Goal: Task Accomplishment & Management: Use online tool/utility

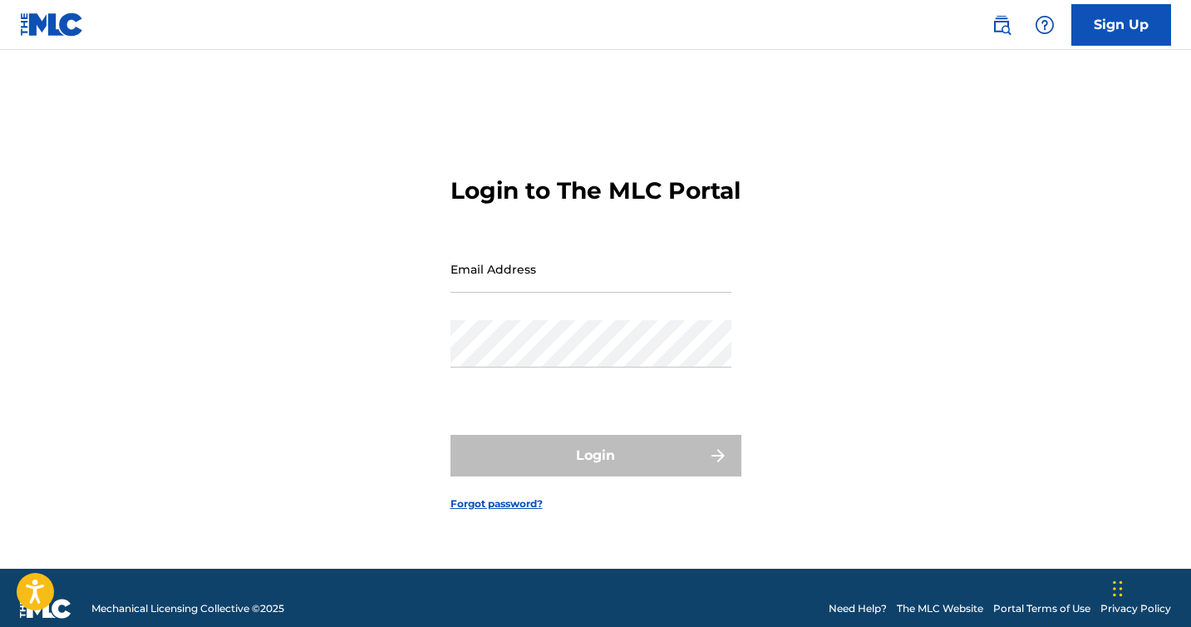
click at [489, 291] on input "Email Address" at bounding box center [591, 268] width 281 height 47
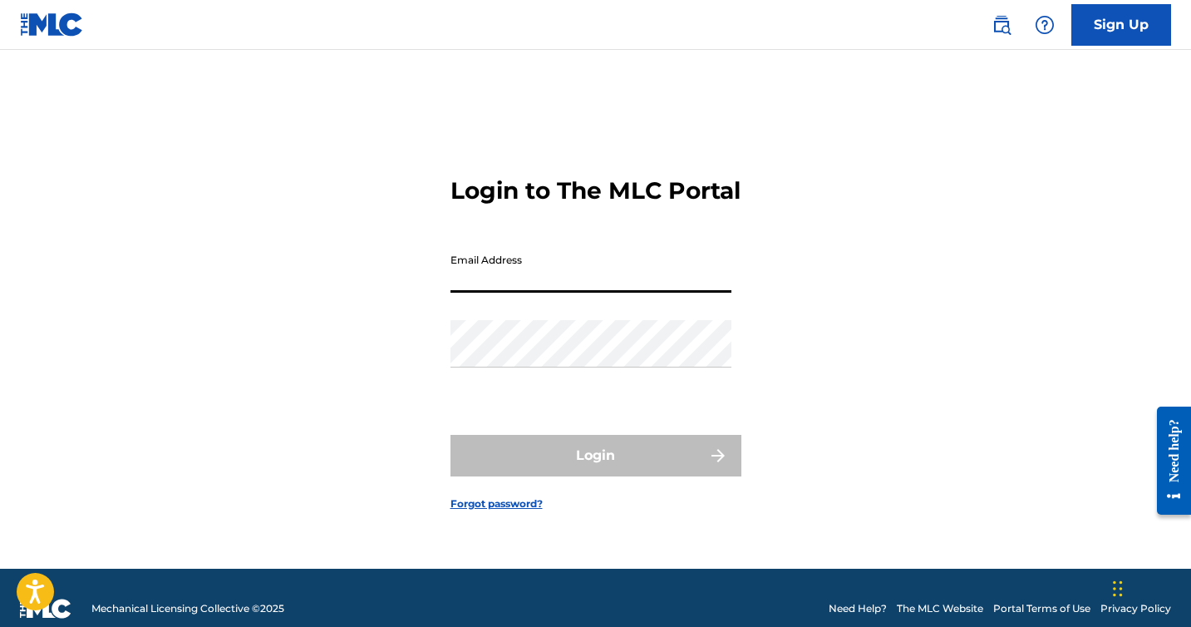
type input "[EMAIL_ADDRESS][DOMAIN_NAME]"
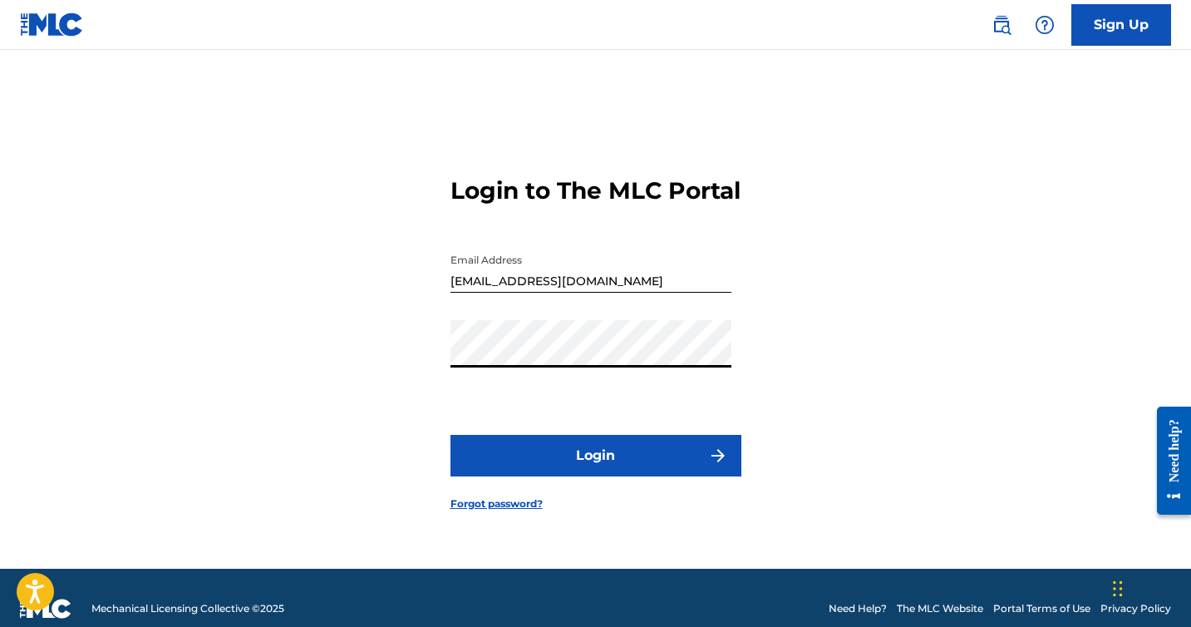
click at [535, 461] on button "Login" at bounding box center [596, 456] width 291 height 42
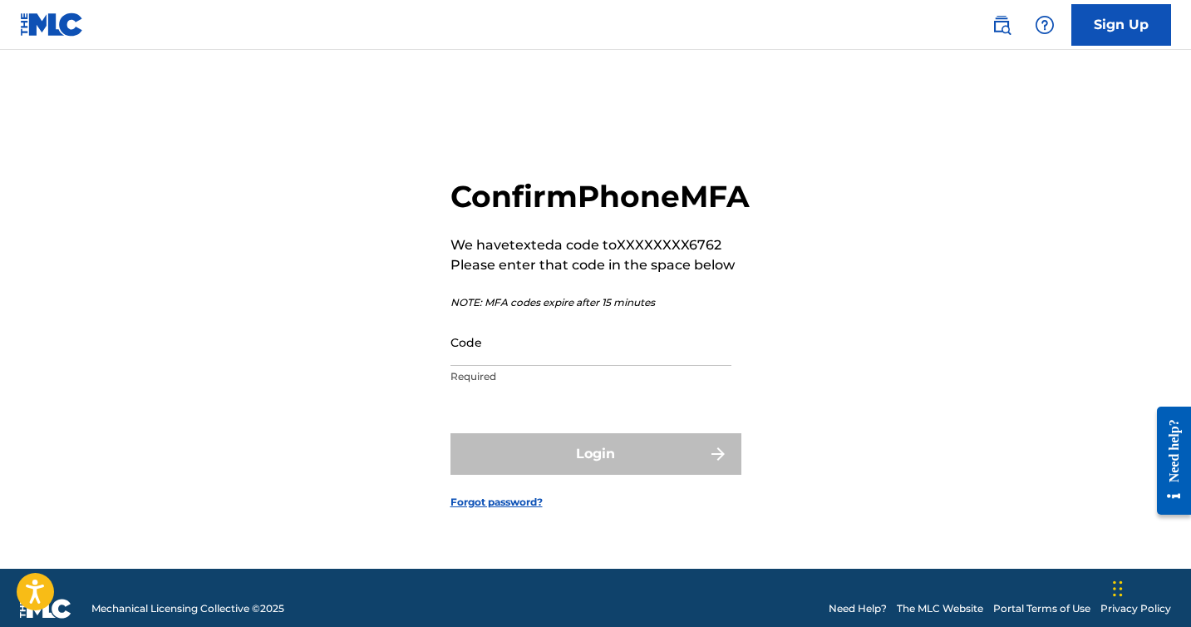
click at [499, 357] on input "Code" at bounding box center [591, 341] width 281 height 47
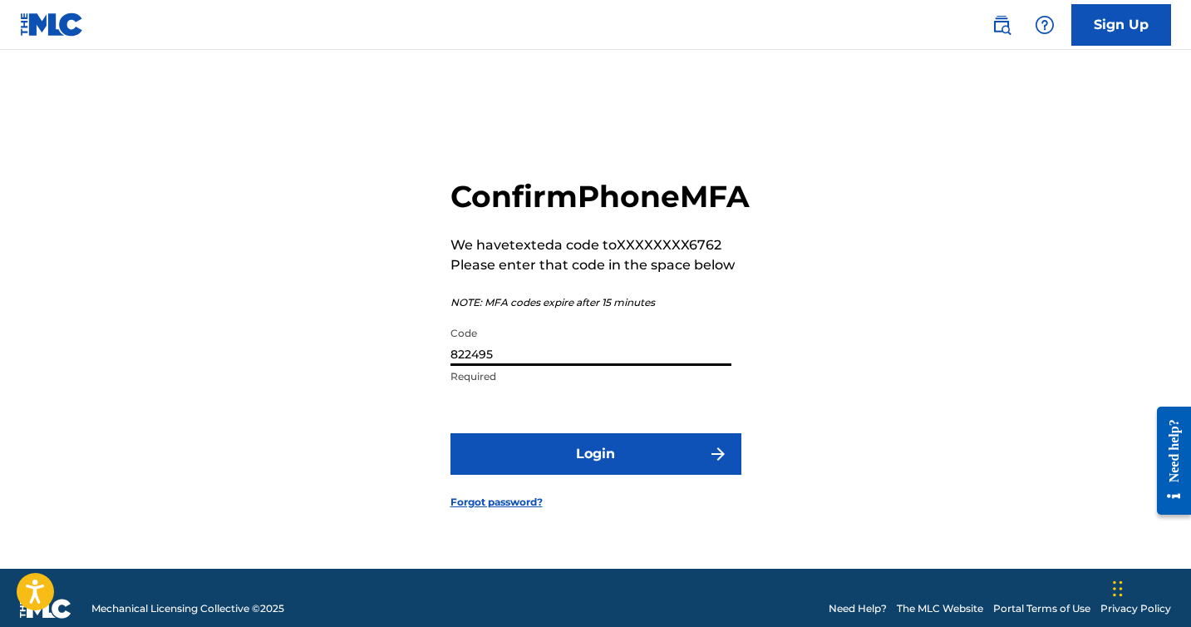
type input "822495"
click at [529, 471] on button "Login" at bounding box center [596, 454] width 291 height 42
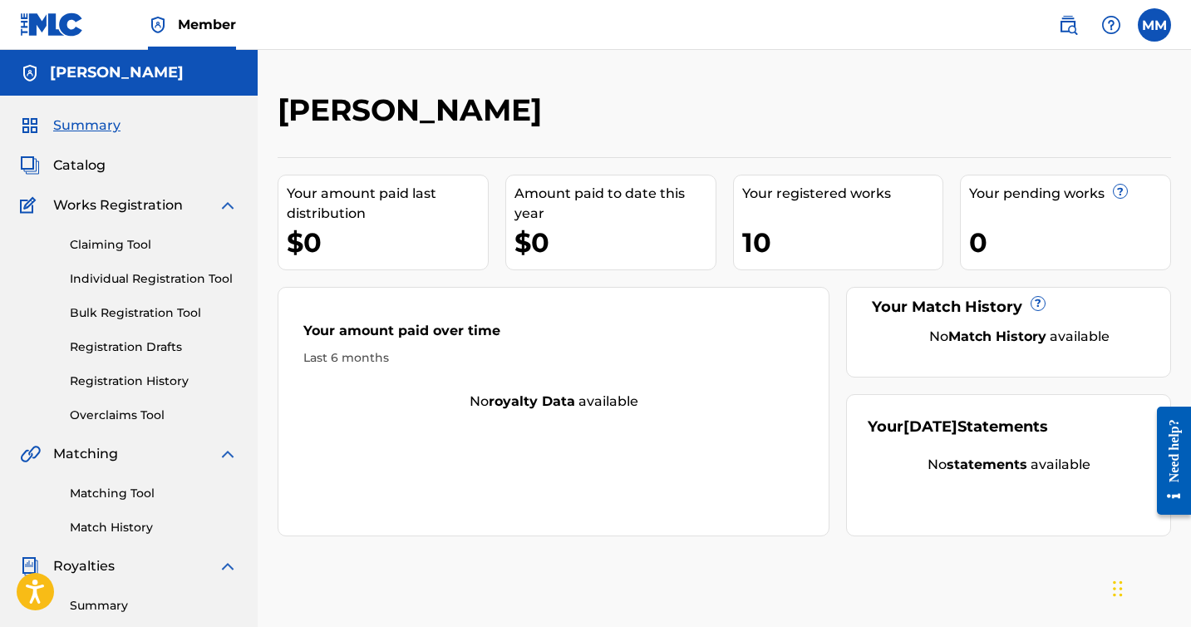
click at [766, 237] on div "10" at bounding box center [842, 242] width 201 height 37
click at [793, 197] on div "Your registered works" at bounding box center [842, 194] width 201 height 20
click at [99, 168] on span "Catalog" at bounding box center [79, 165] width 52 height 20
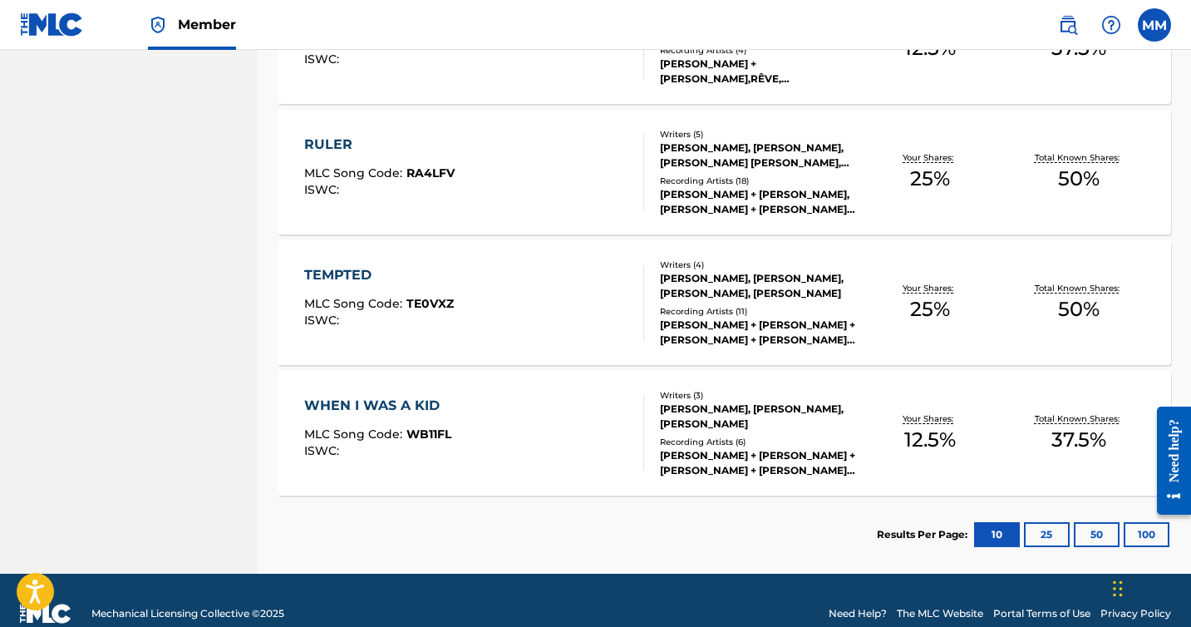
scroll to position [1269, 0]
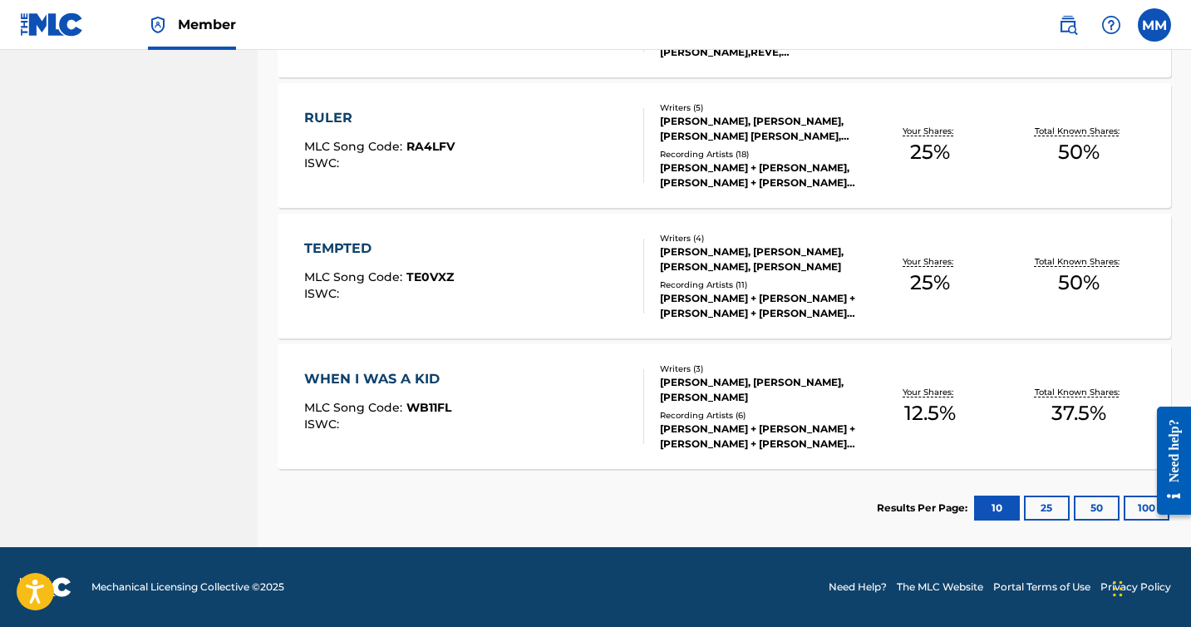
click at [1044, 507] on button "25" at bounding box center [1047, 508] width 46 height 25
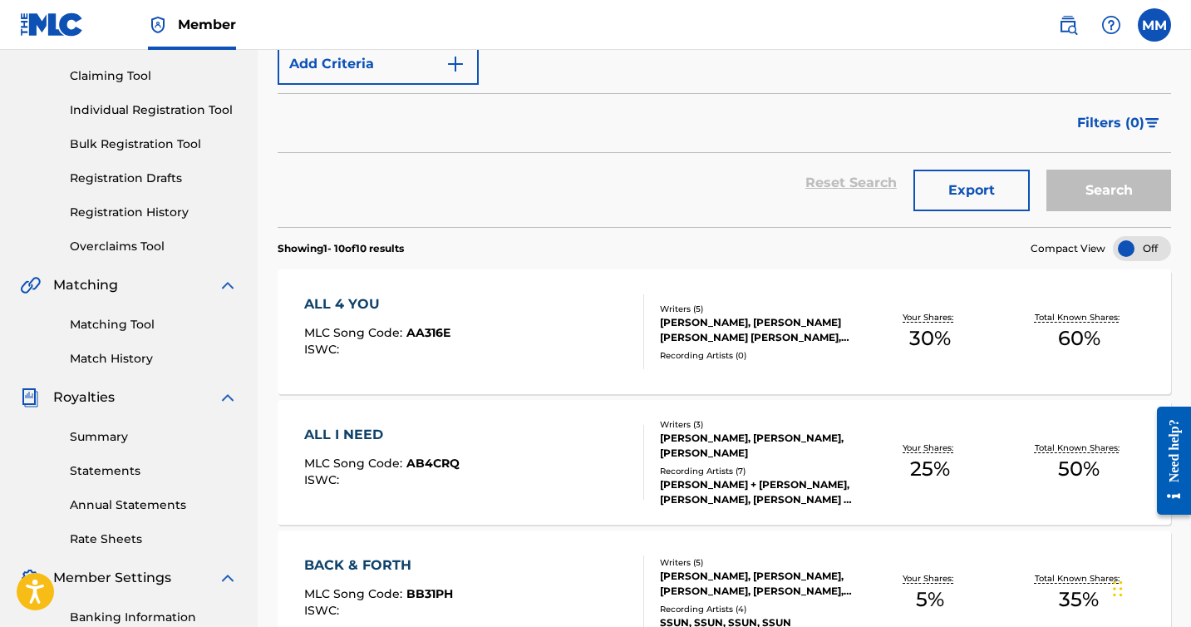
scroll to position [209, 0]
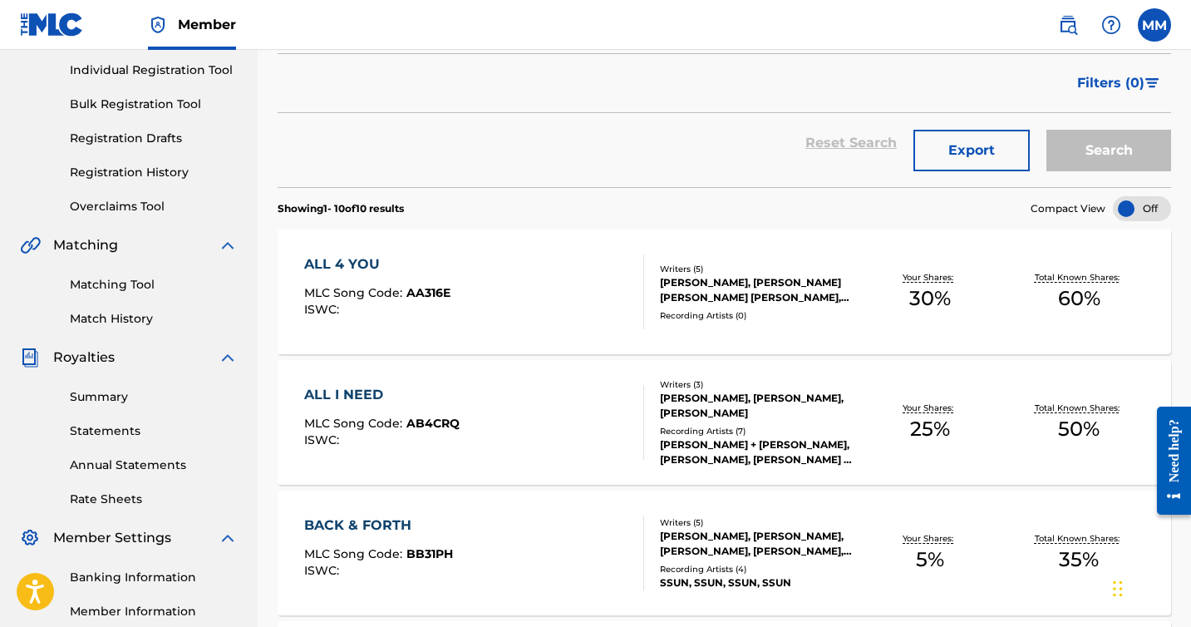
click at [116, 395] on link "Summary" at bounding box center [154, 396] width 168 height 17
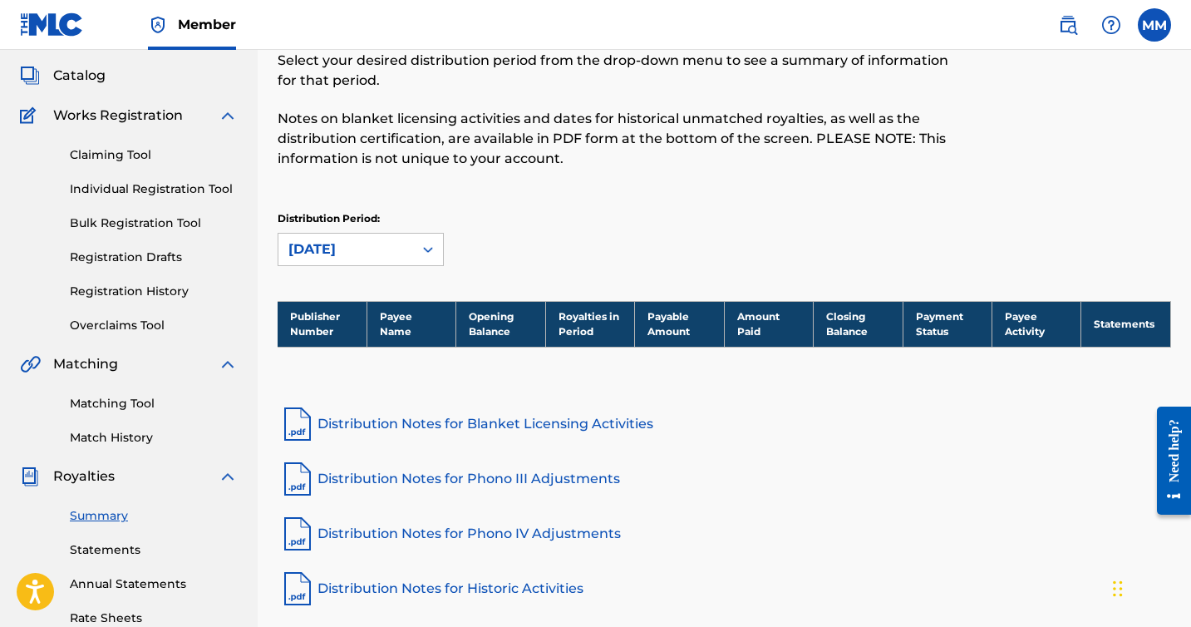
scroll to position [91, 0]
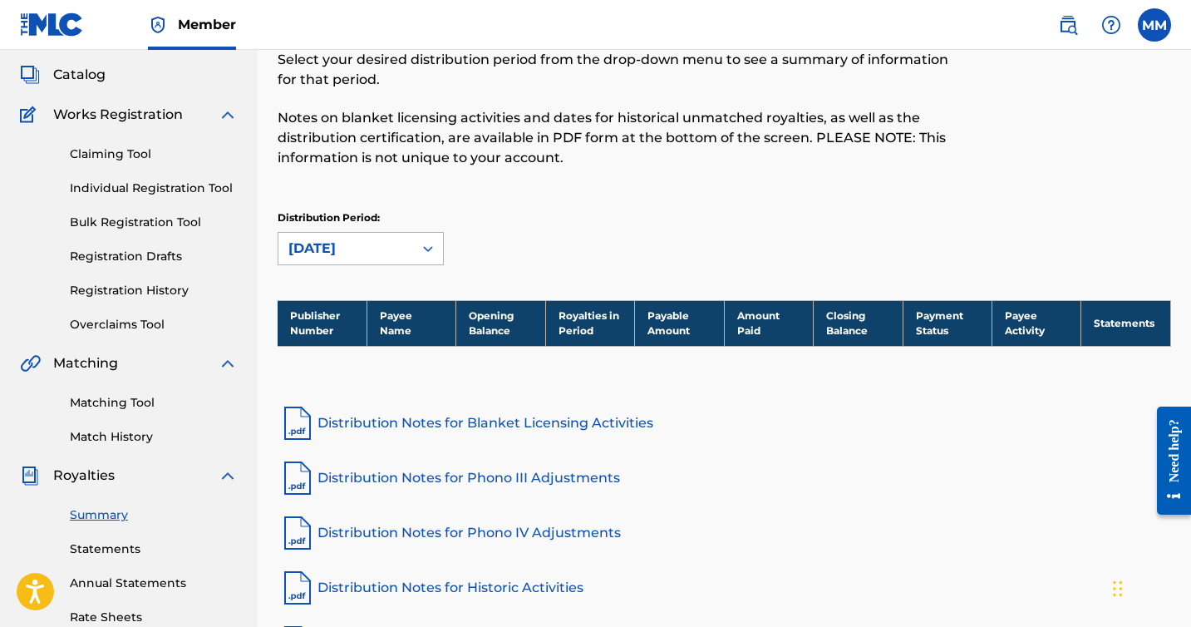
click at [382, 239] on div "[DATE]" at bounding box center [346, 249] width 115 height 20
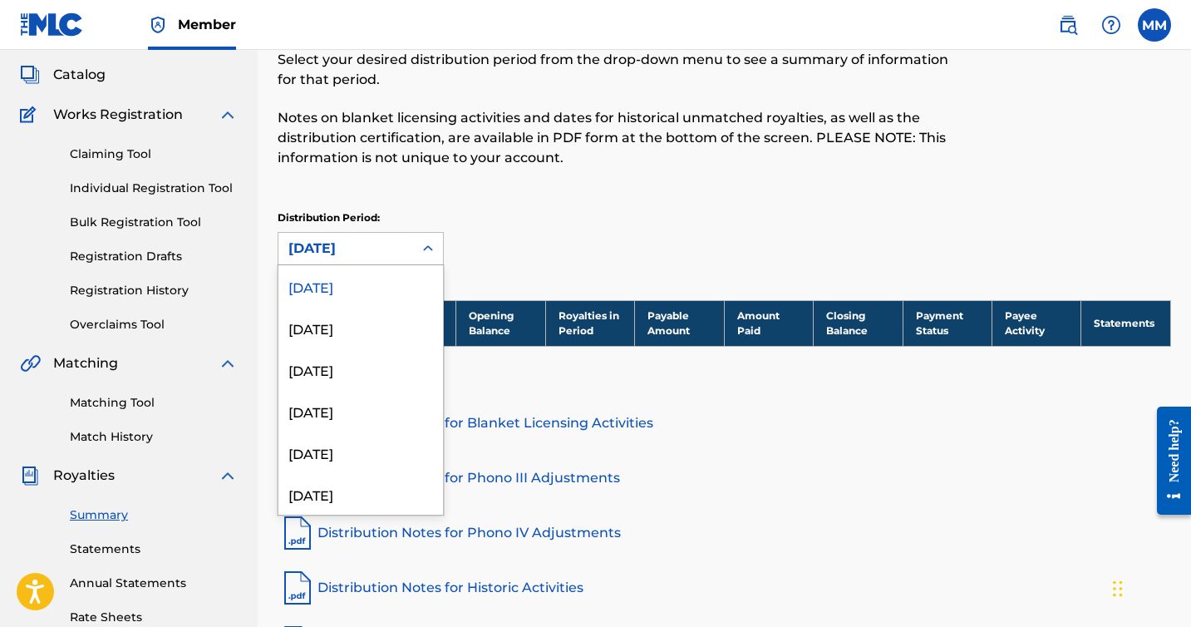
click at [468, 174] on div "Royalties Select your desired distribution period from the drop-down menu to se…" at bounding box center [622, 94] width 688 height 186
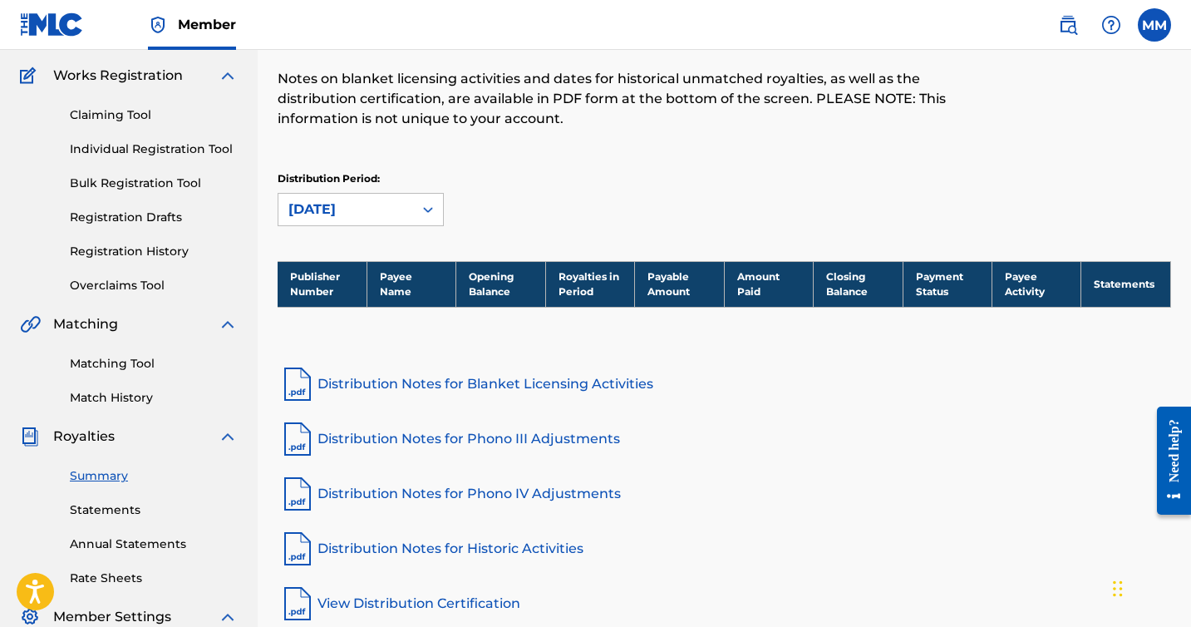
scroll to position [0, 0]
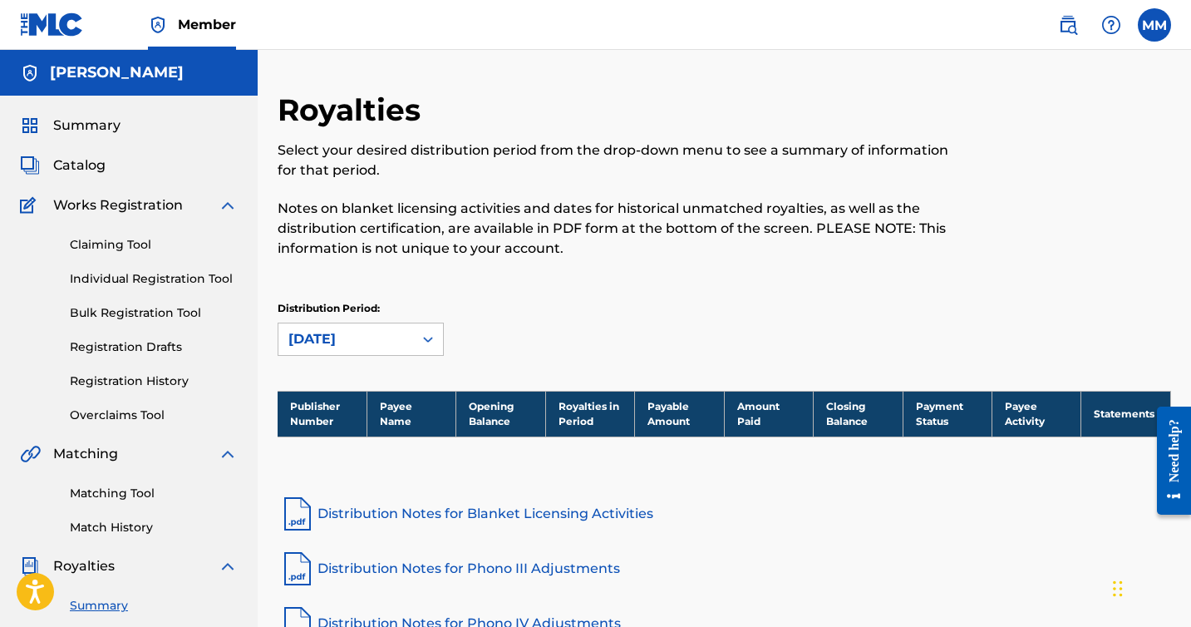
click at [68, 125] on span "Summary" at bounding box center [86, 126] width 67 height 20
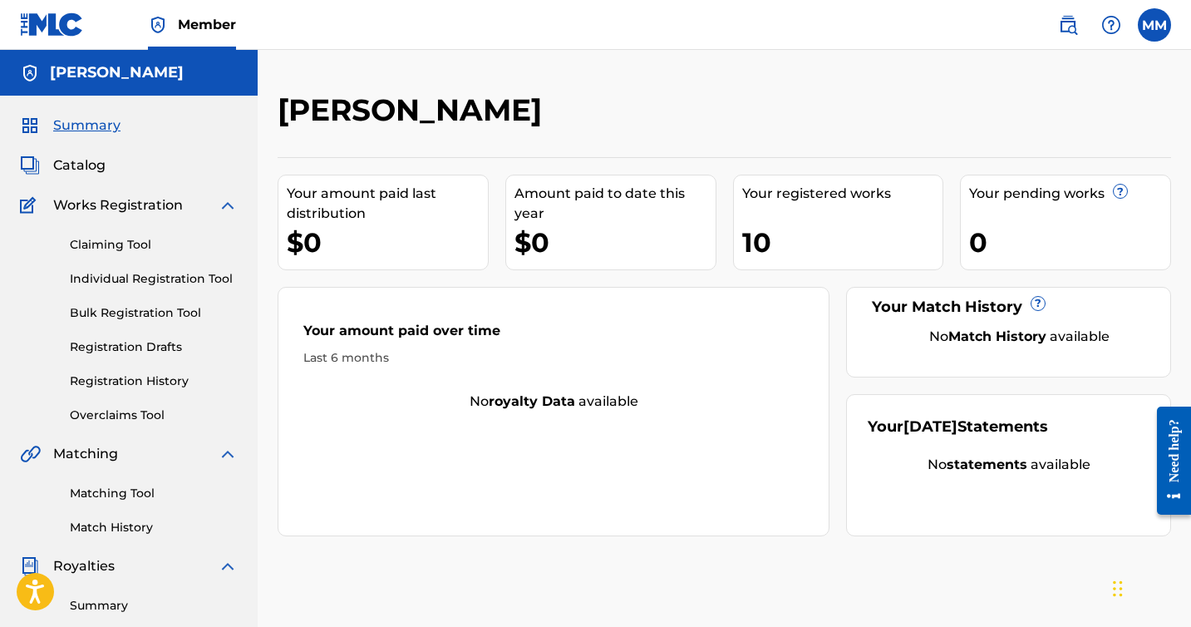
click at [1043, 160] on div "Your amount paid last distribution $0 Amount paid to date this year $0 Your reg…" at bounding box center [725, 346] width 894 height 379
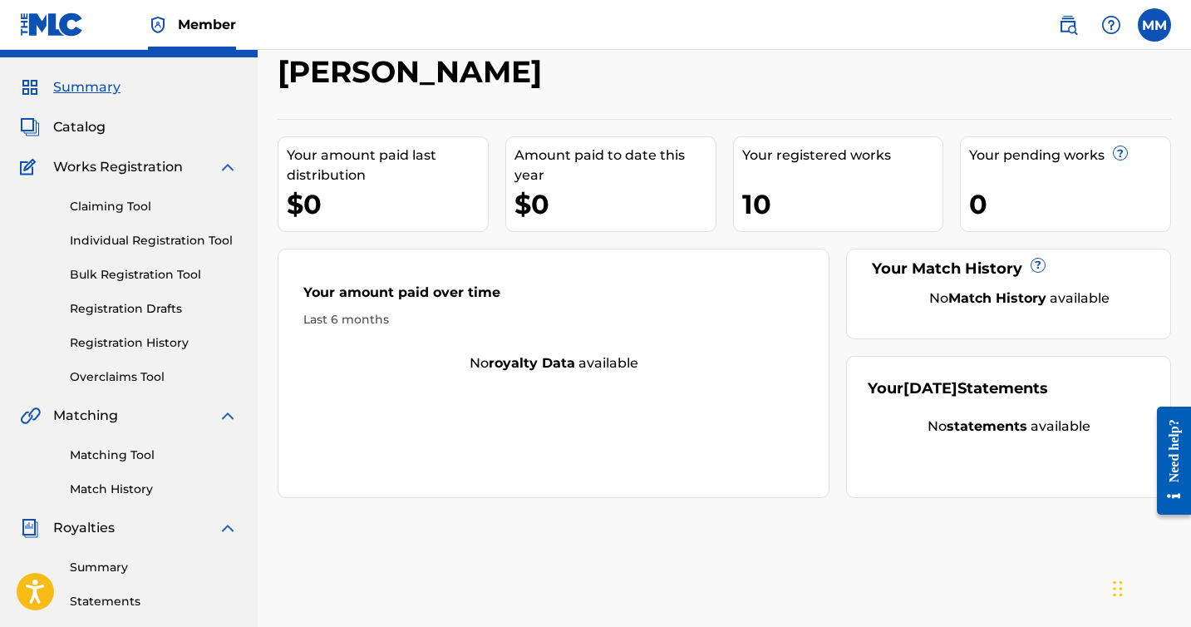
scroll to position [31, 0]
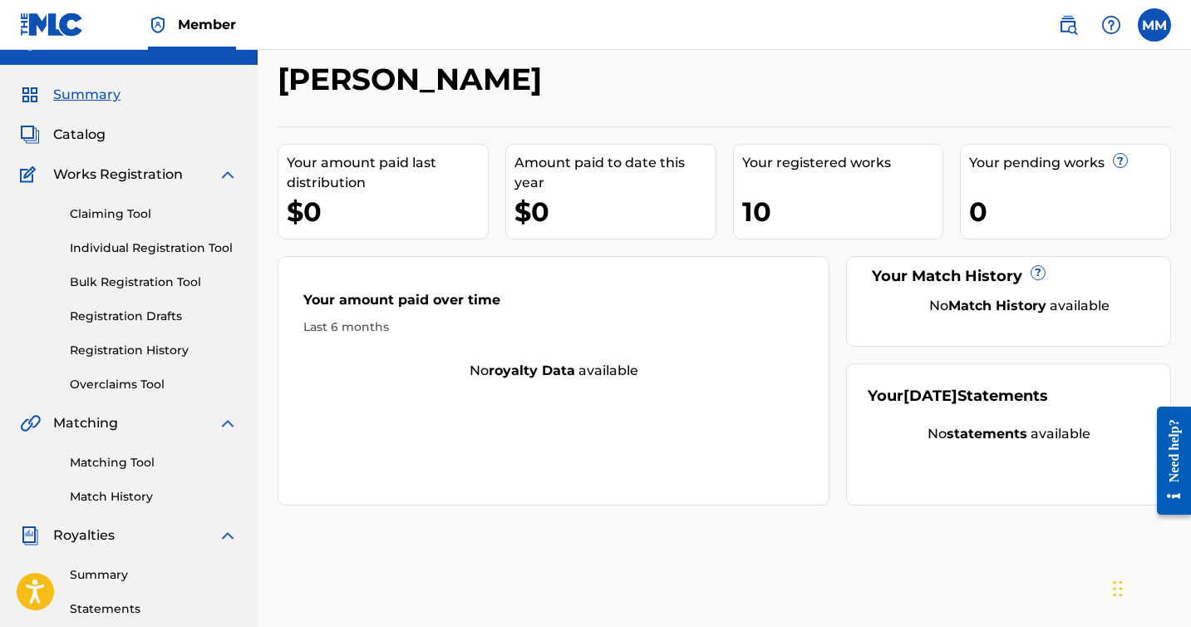
click at [89, 140] on span "Catalog" at bounding box center [79, 135] width 52 height 20
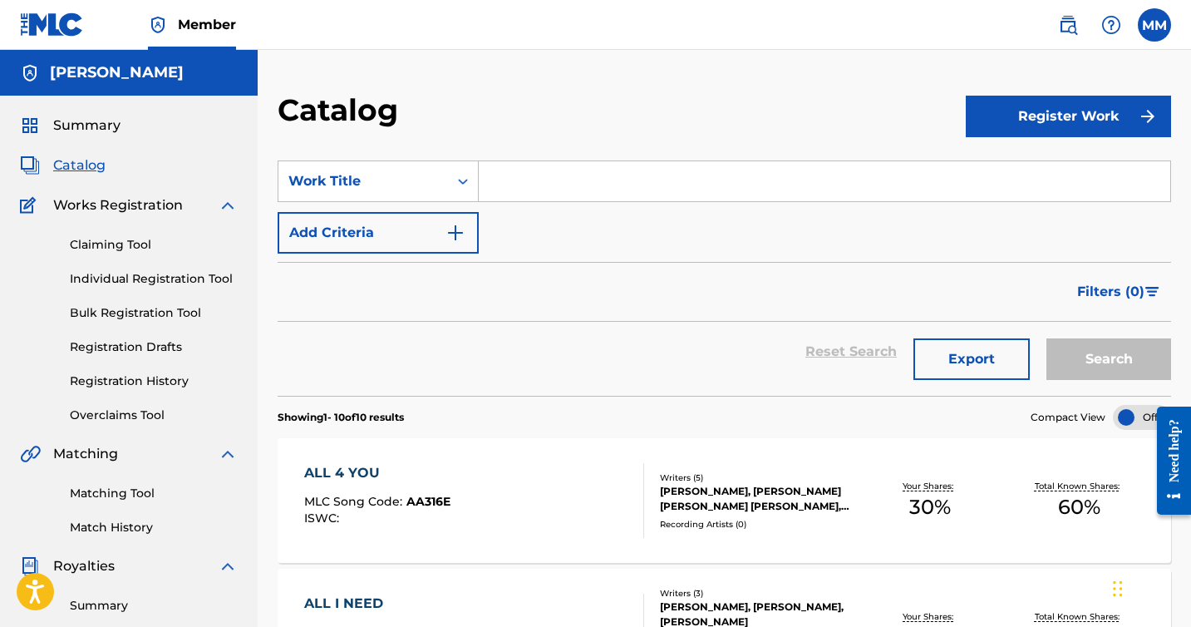
click at [1087, 296] on span "Filters ( 0 )" at bounding box center [1111, 292] width 67 height 20
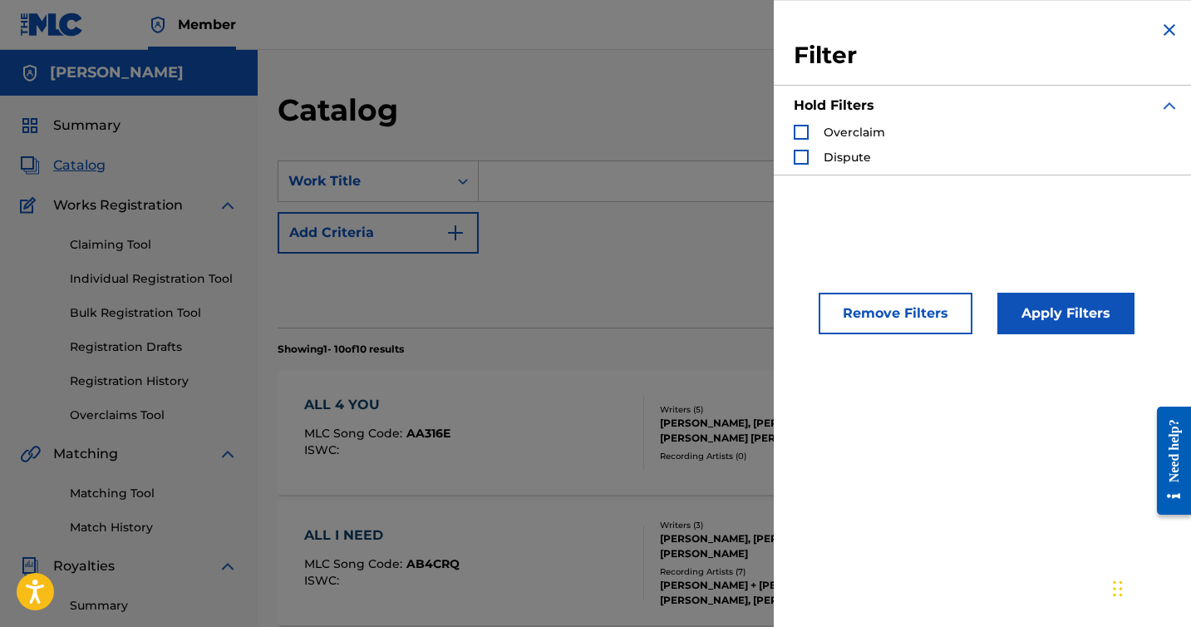
click at [1165, 34] on img "Search Form" at bounding box center [1170, 30] width 20 height 20
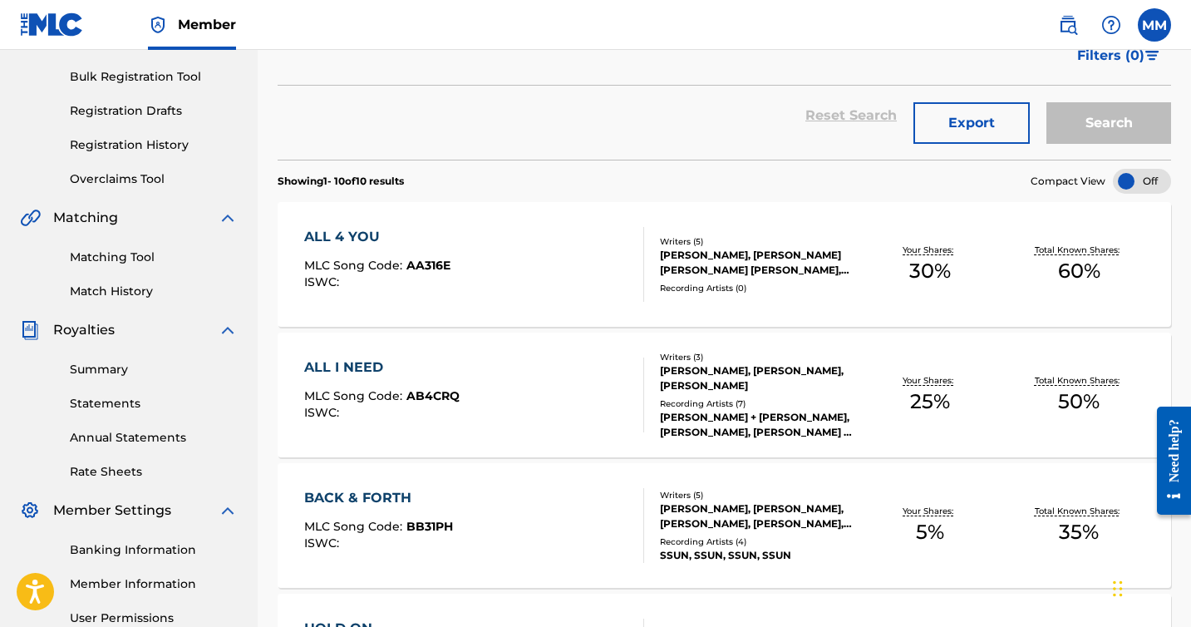
scroll to position [244, 0]
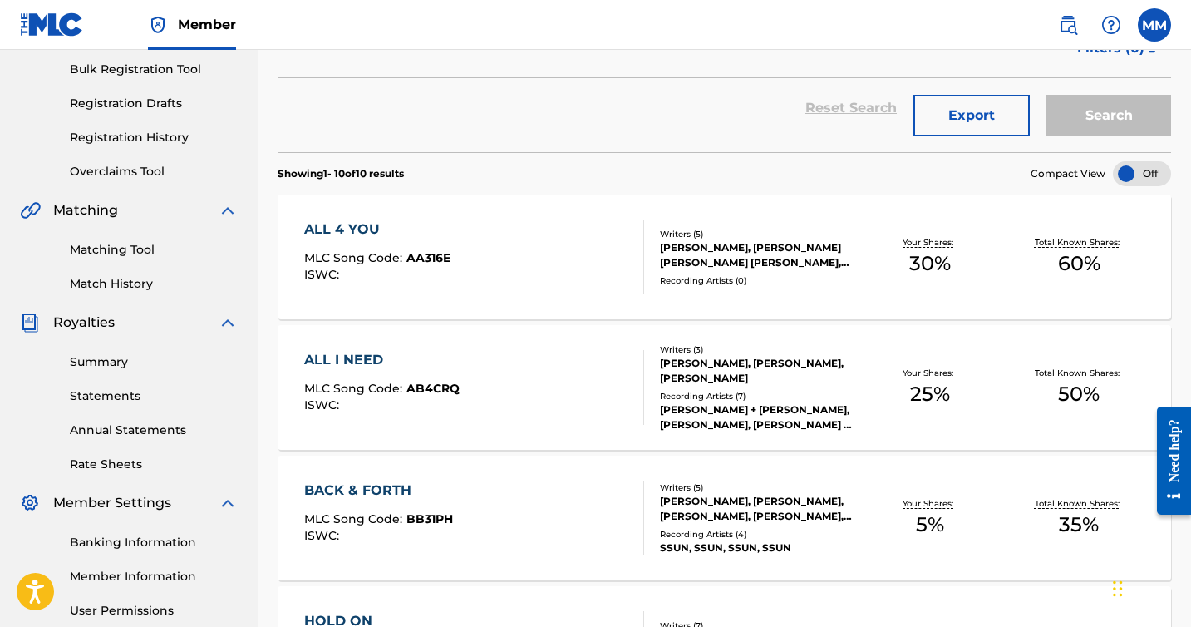
click at [131, 399] on link "Statements" at bounding box center [154, 395] width 168 height 17
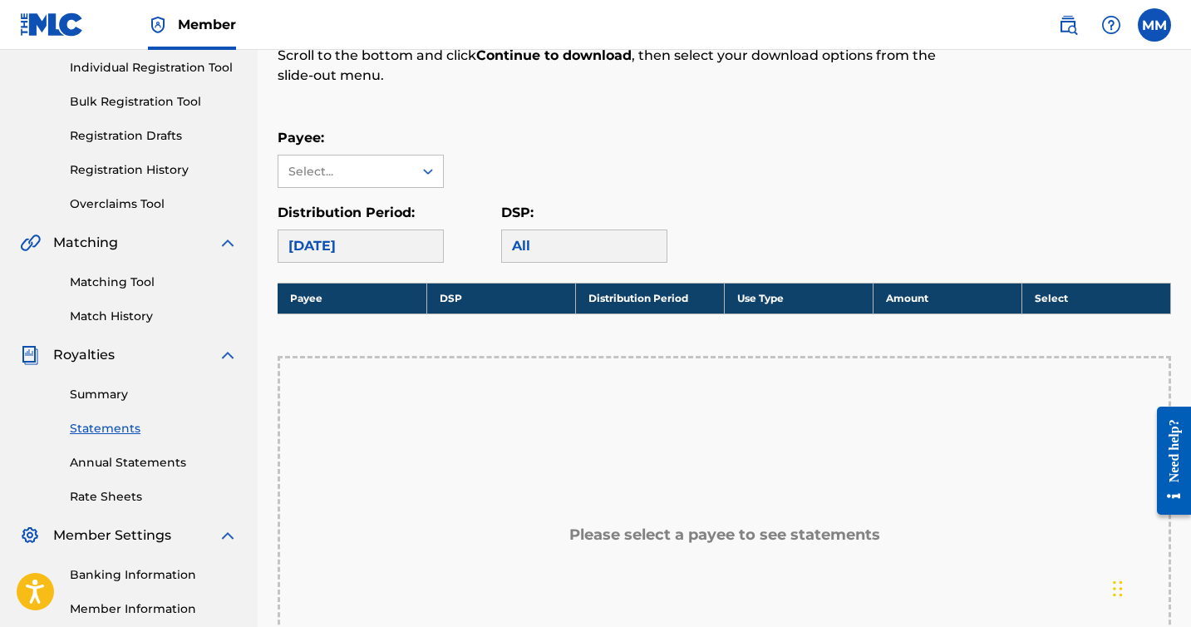
scroll to position [232, 0]
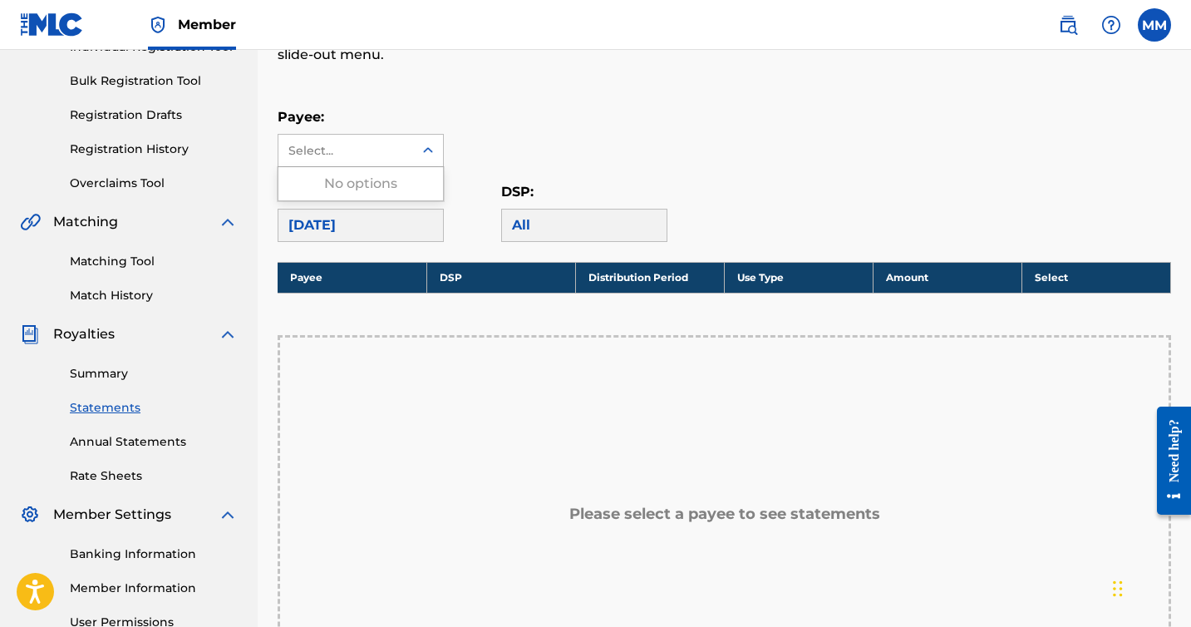
click at [328, 161] on div "Select..." at bounding box center [346, 151] width 135 height 32
click at [350, 99] on div "Royalty Statements Select your desired payee from the Payee drop-down menu. The…" at bounding box center [725, 363] width 894 height 1009
click at [333, 148] on div "Select..." at bounding box center [345, 150] width 113 height 17
click at [339, 190] on div "No options" at bounding box center [361, 183] width 165 height 33
click at [412, 84] on div "Royalty Statements Select your desired payee from the Payee drop-down menu. The…" at bounding box center [725, 363] width 894 height 1009
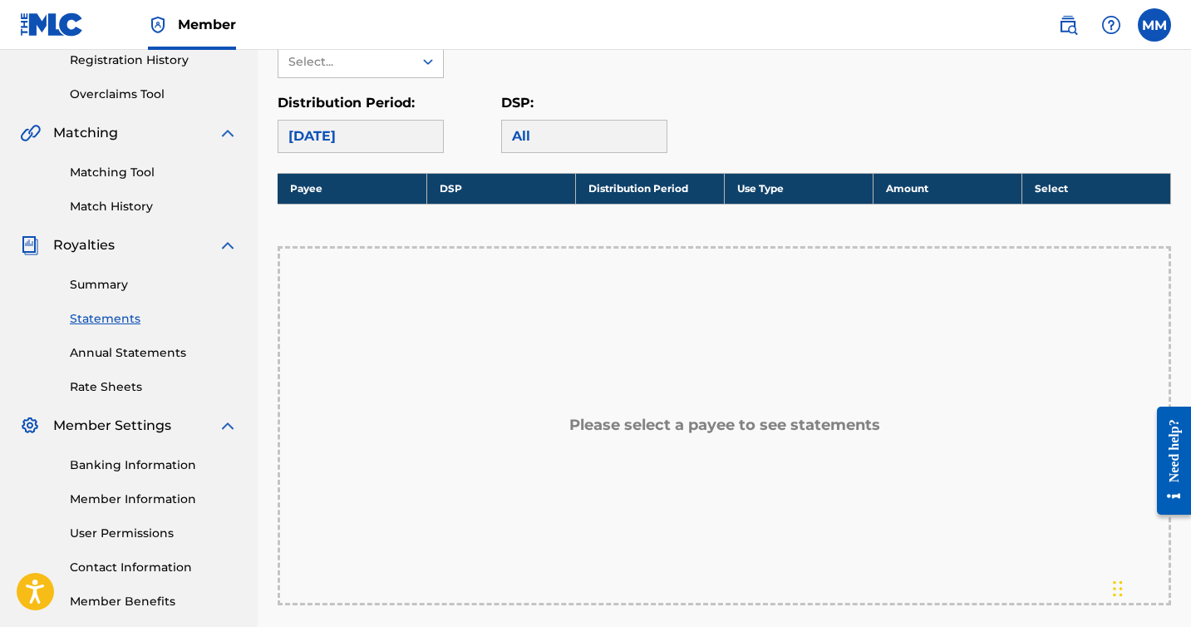
scroll to position [353, 0]
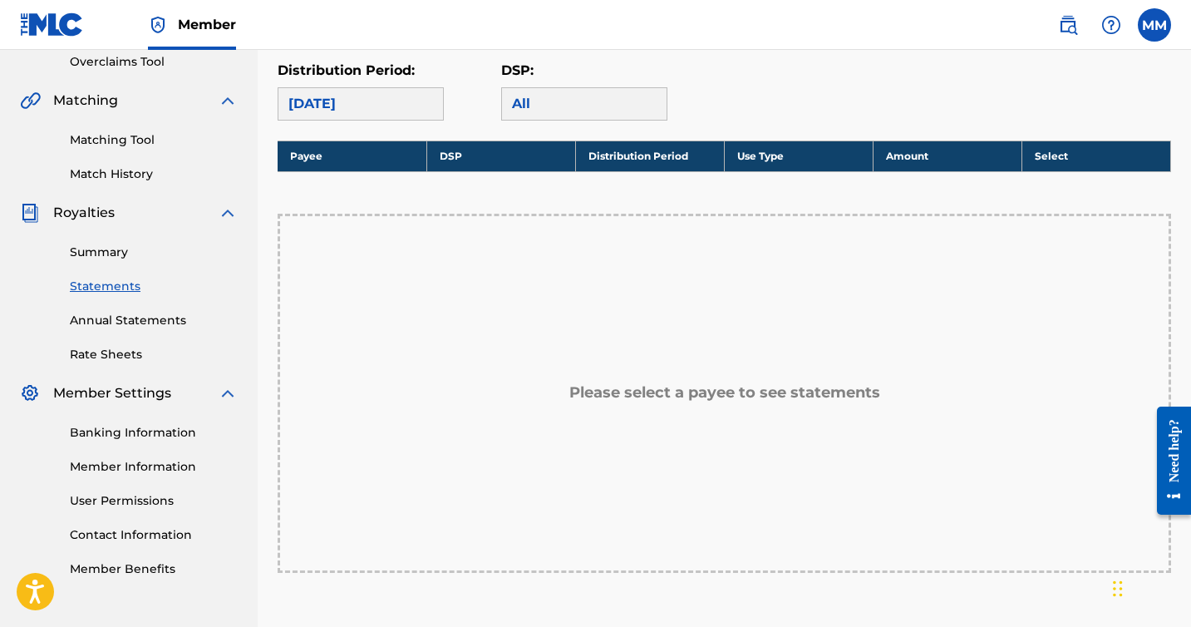
click at [131, 438] on link "Banking Information" at bounding box center [154, 432] width 168 height 17
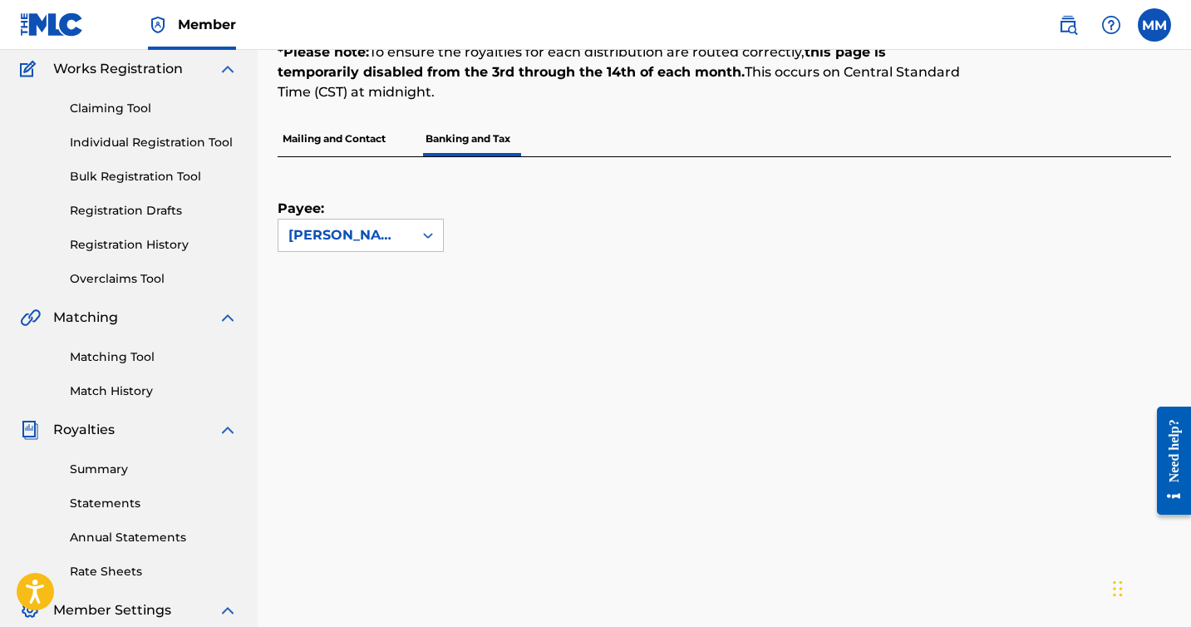
scroll to position [15, 0]
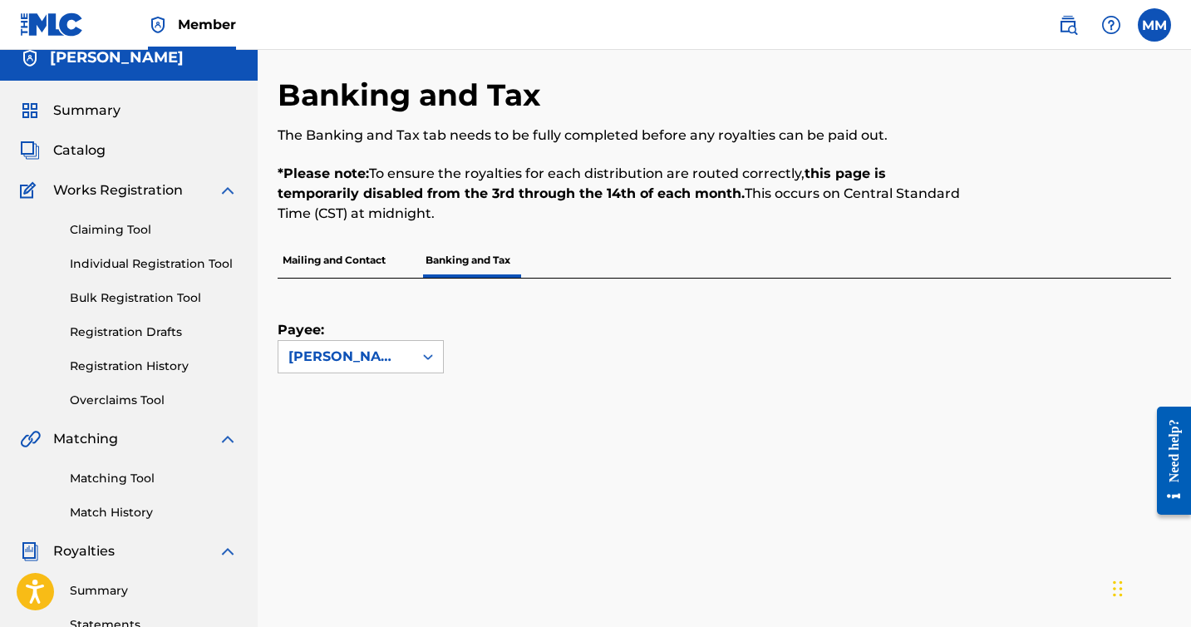
click at [93, 232] on link "Claiming Tool" at bounding box center [154, 229] width 168 height 17
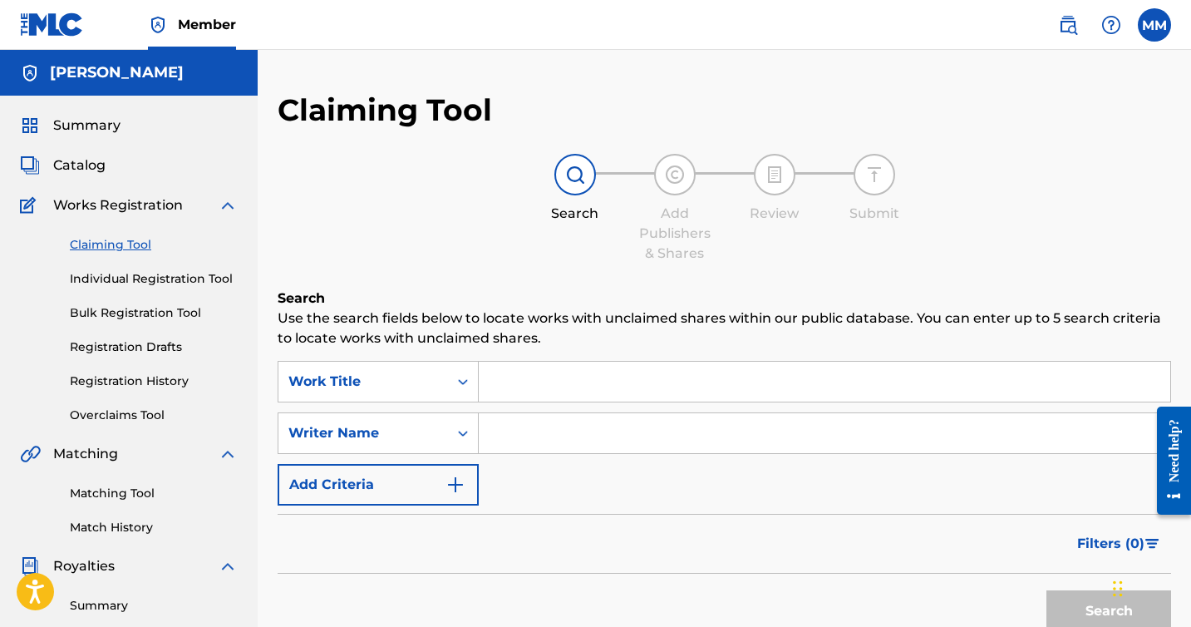
click at [106, 130] on span "Summary" at bounding box center [86, 126] width 67 height 20
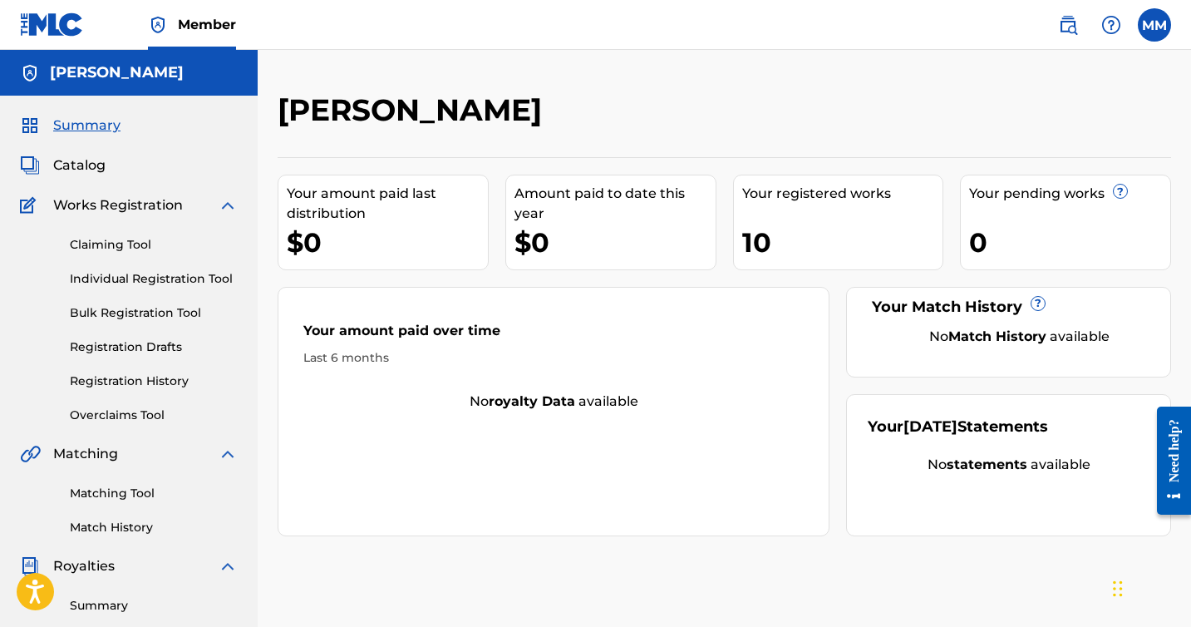
click at [93, 253] on link "Claiming Tool" at bounding box center [154, 244] width 168 height 17
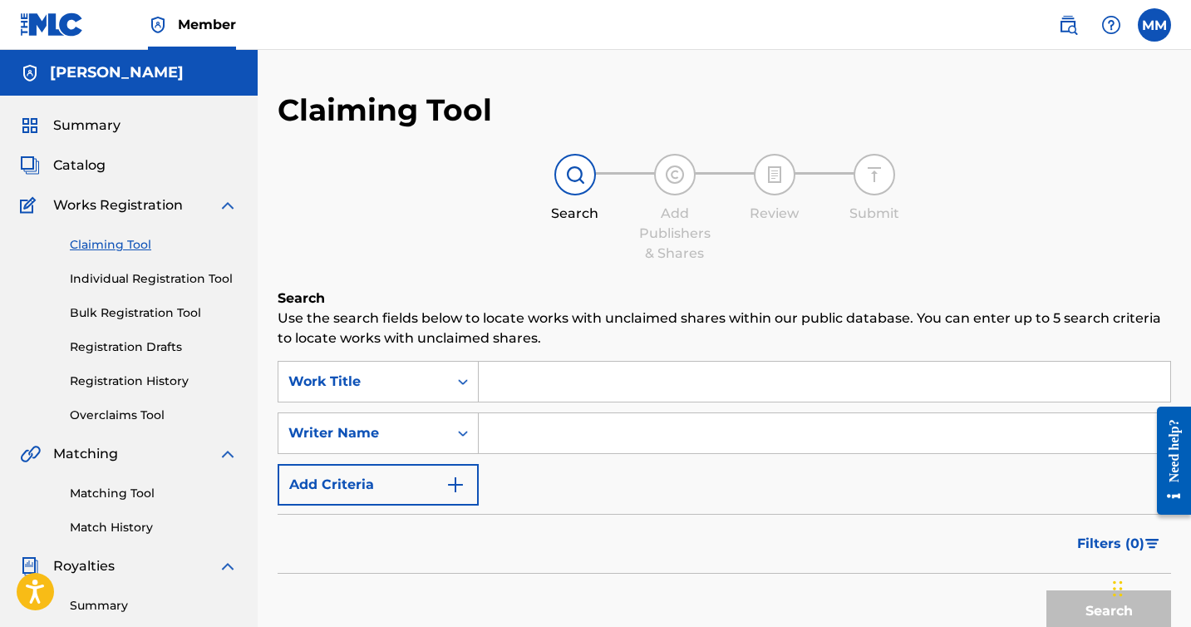
click at [539, 385] on input "Search Form" at bounding box center [825, 382] width 692 height 40
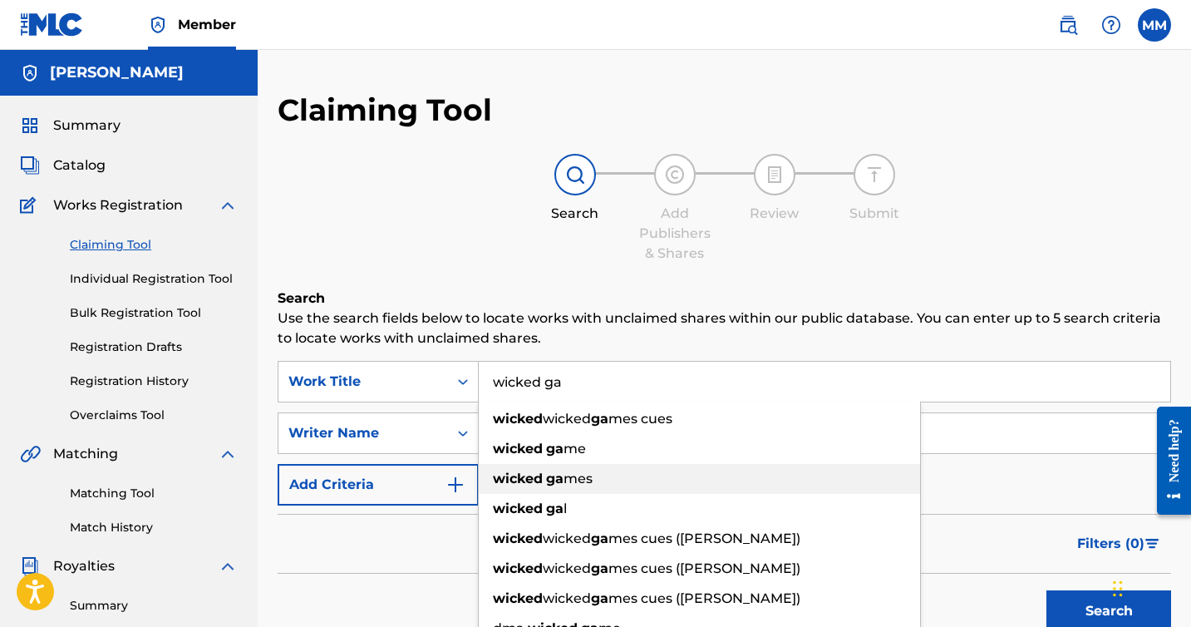
click at [531, 476] on strong "wicked" at bounding box center [518, 479] width 50 height 16
type input "wicked games"
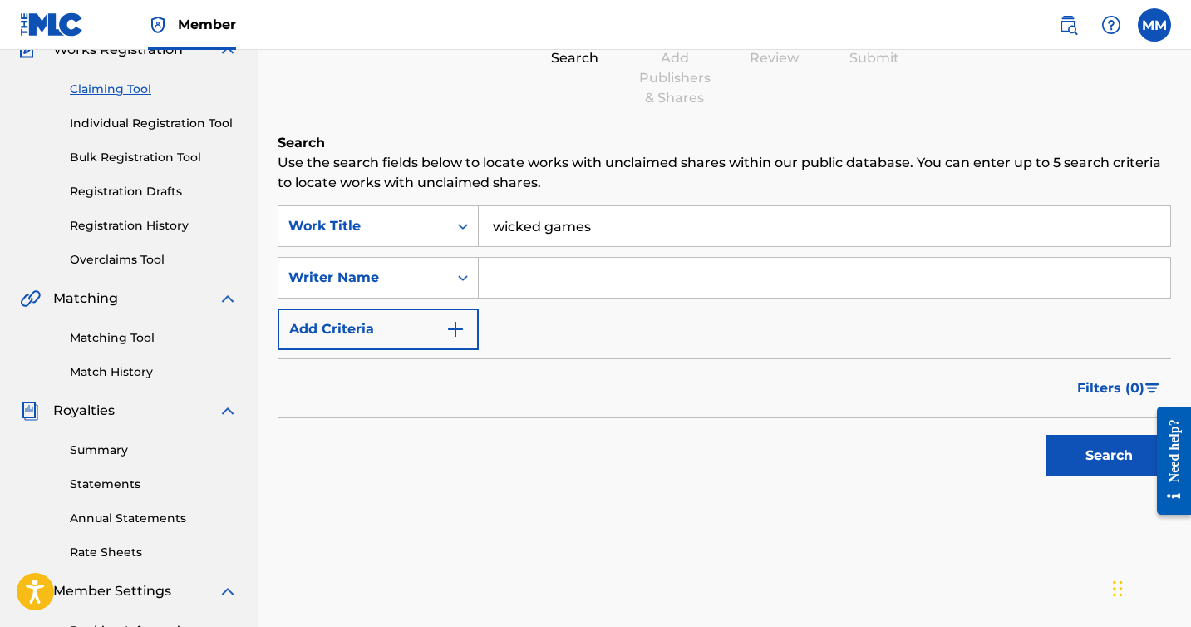
scroll to position [160, 0]
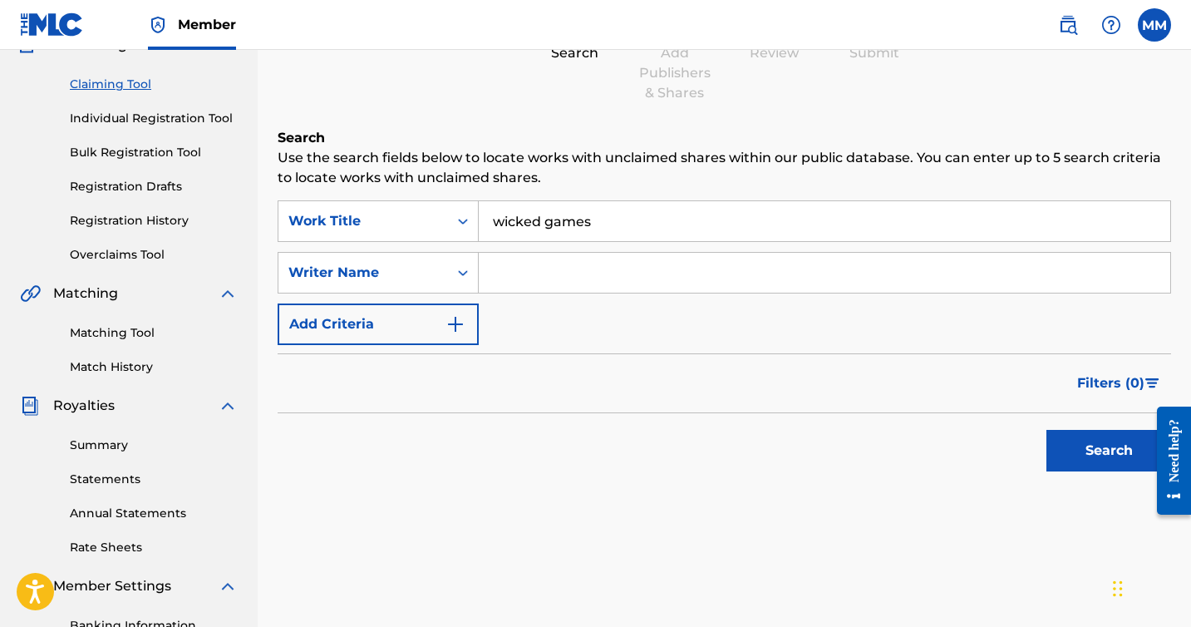
click at [1063, 452] on button "Search" at bounding box center [1109, 451] width 125 height 42
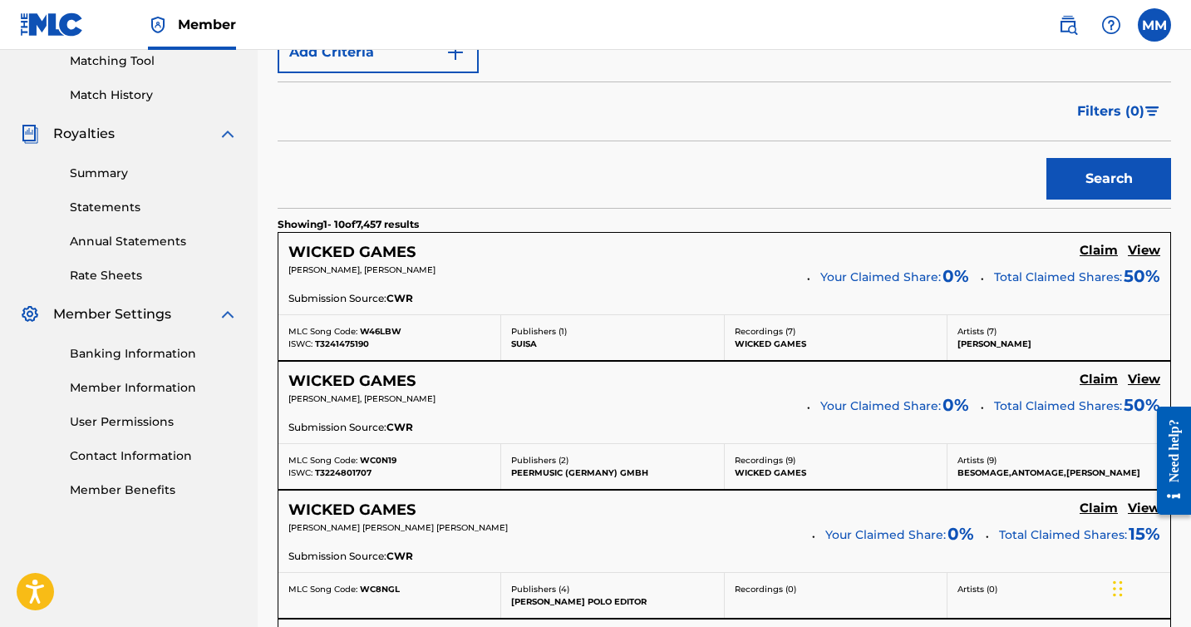
scroll to position [436, 0]
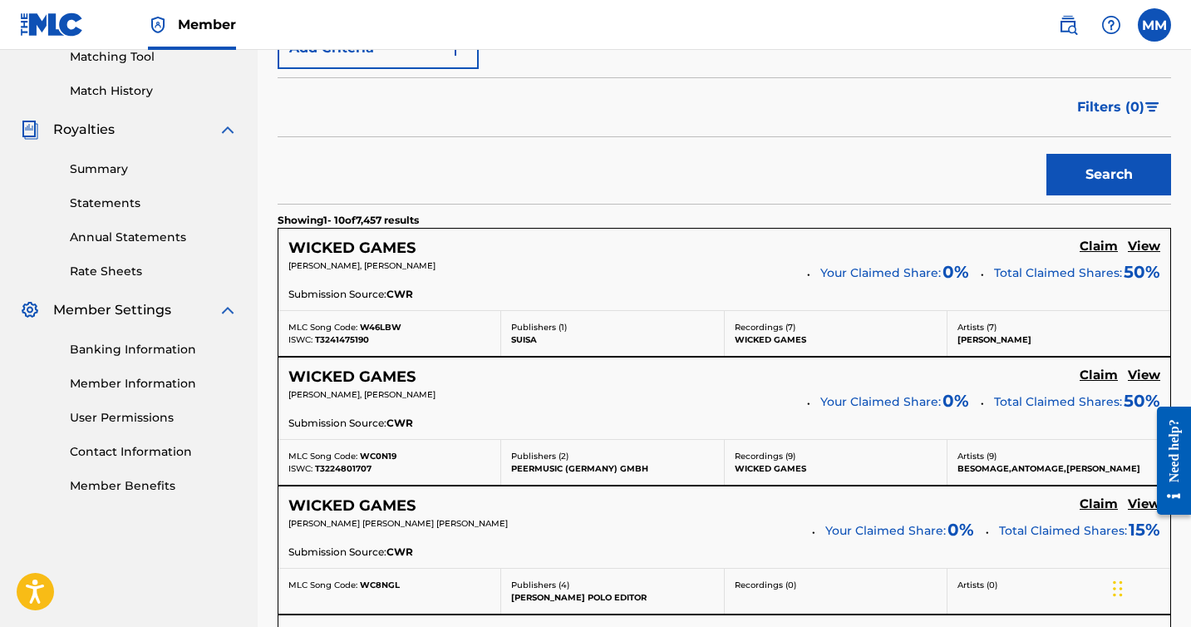
click at [399, 267] on span "[PERSON_NAME], [PERSON_NAME]" at bounding box center [362, 265] width 147 height 11
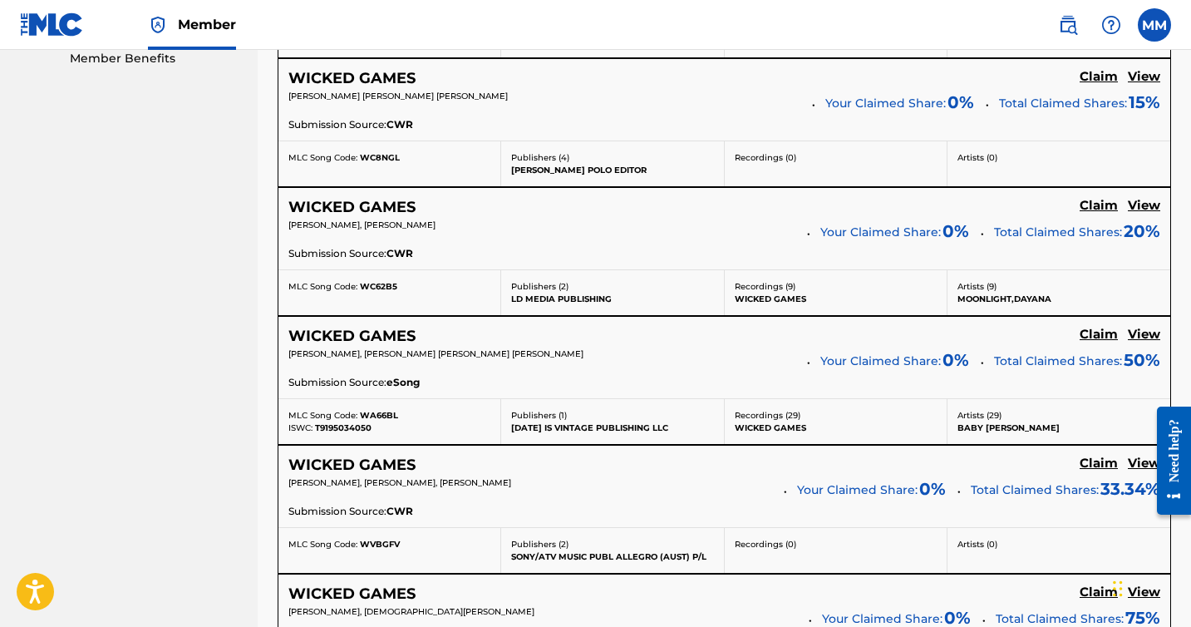
scroll to position [171, 0]
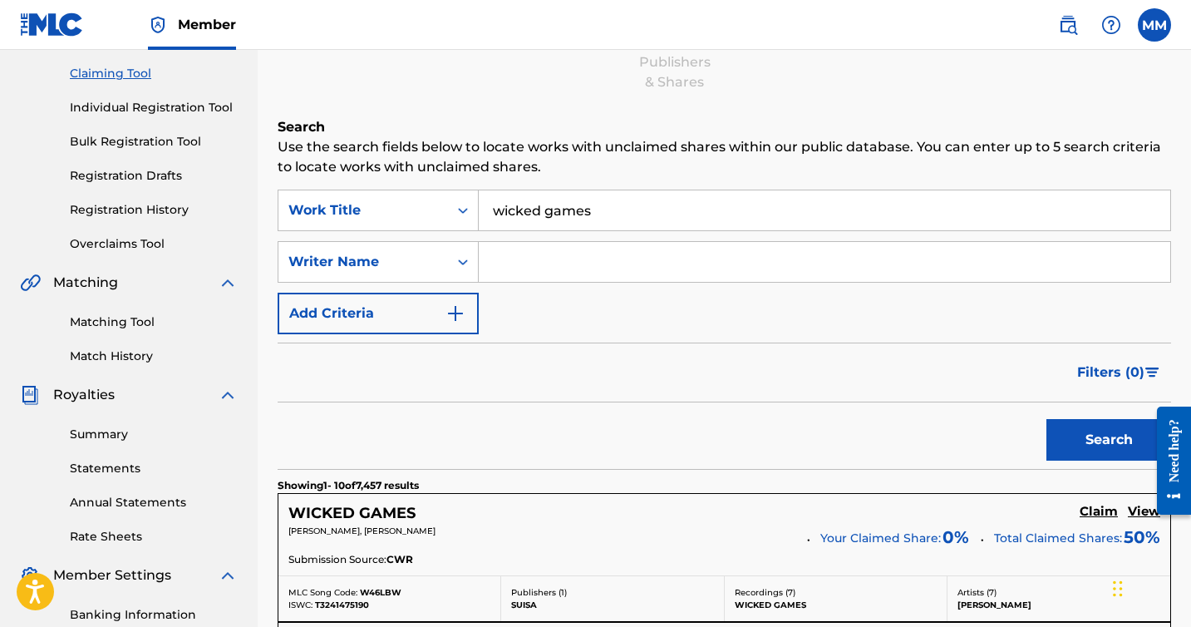
click at [496, 261] on input "Search Form" at bounding box center [825, 262] width 692 height 40
type input "[PERSON_NAME]"
click at [1047, 419] on button "Search" at bounding box center [1109, 440] width 125 height 42
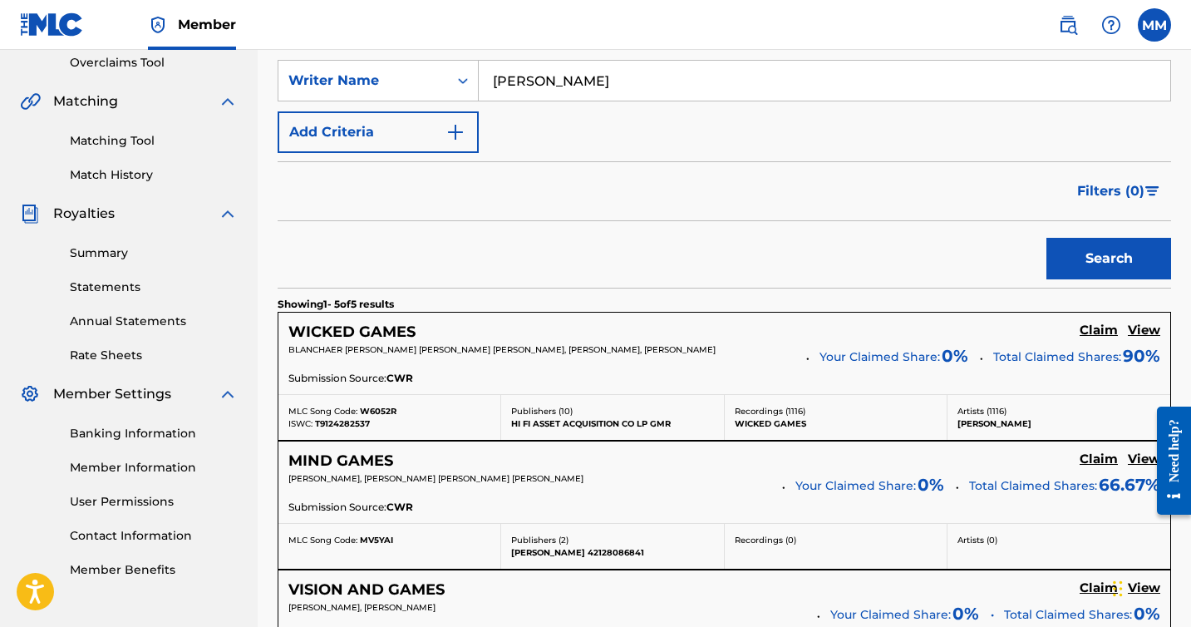
scroll to position [359, 0]
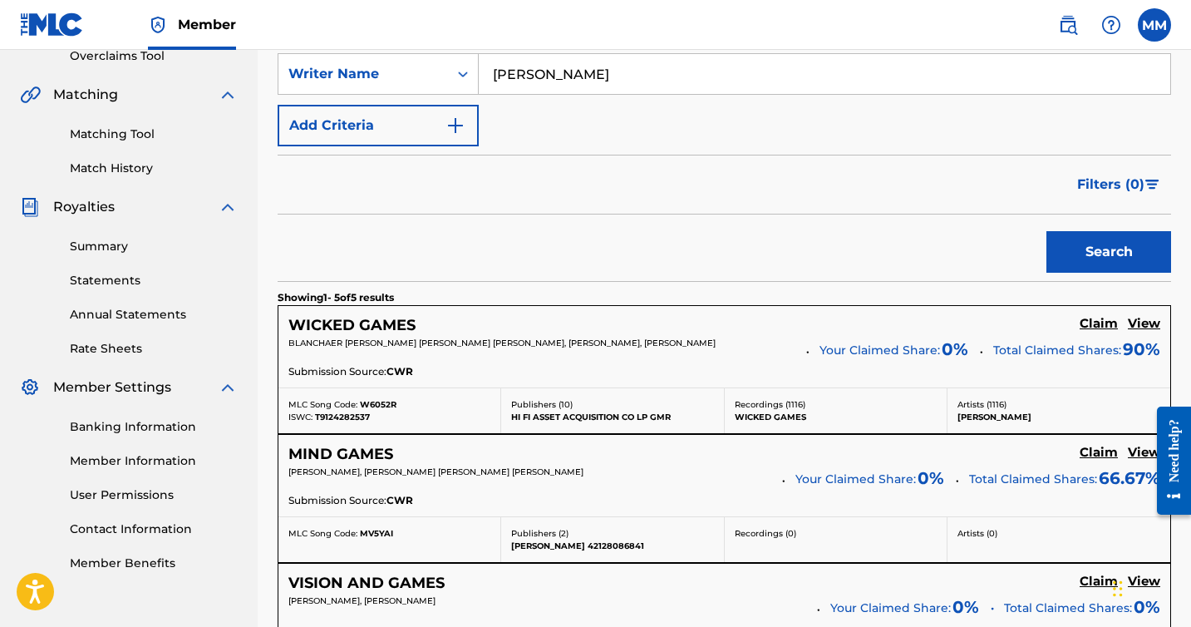
click at [1096, 331] on h5 "Claim" at bounding box center [1099, 324] width 38 height 16
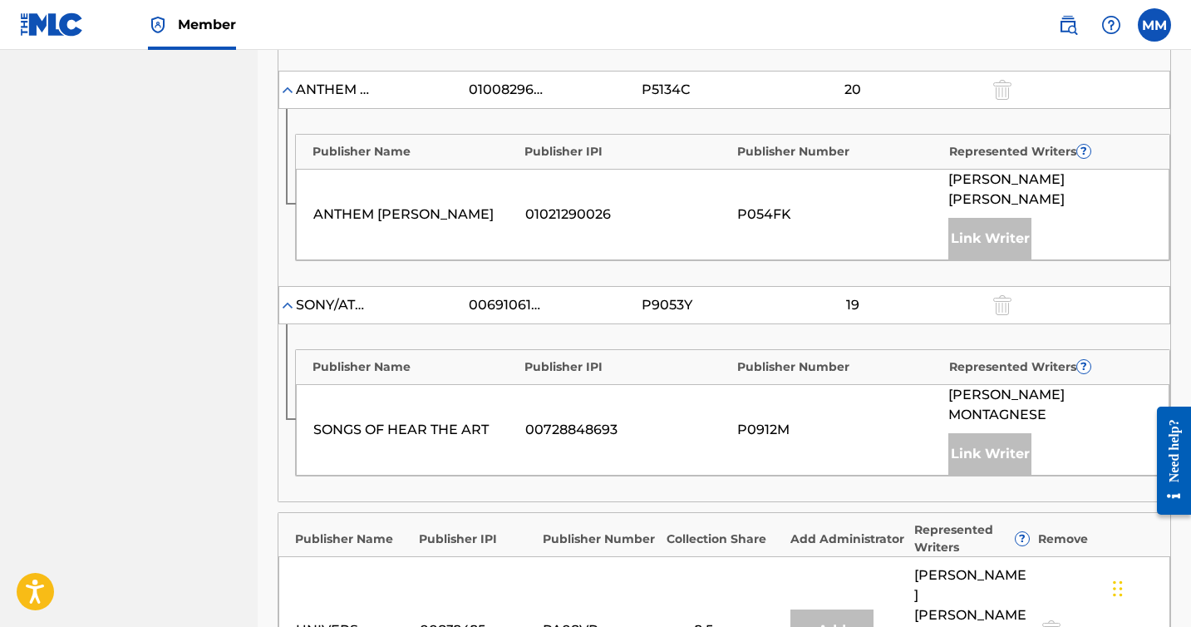
scroll to position [1416, 0]
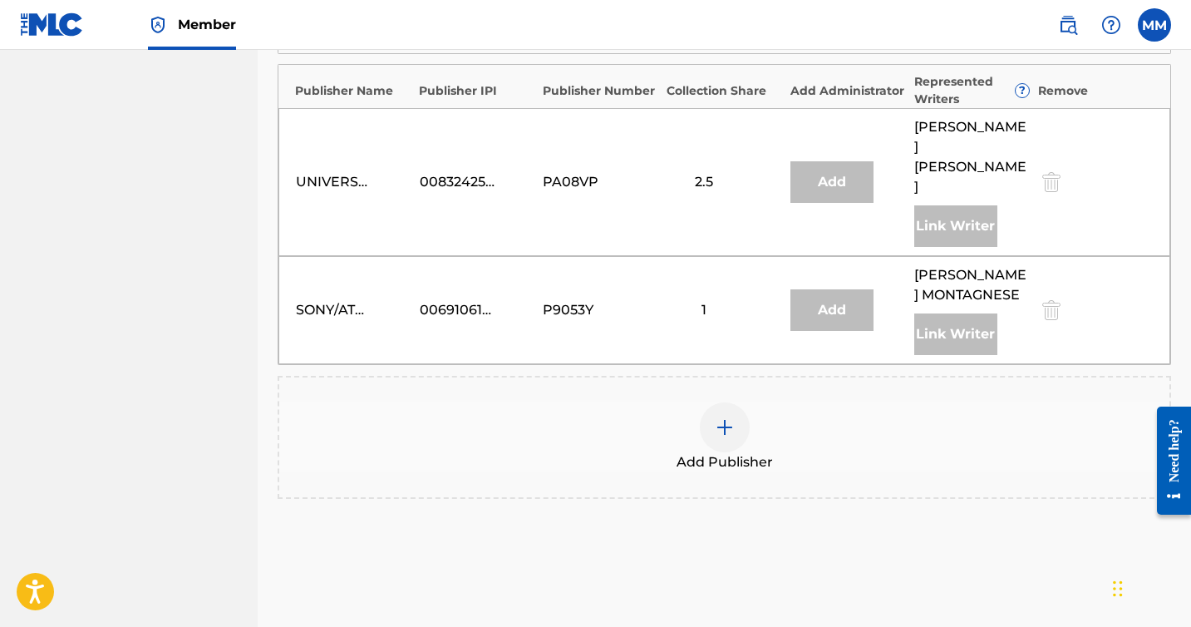
click at [733, 417] on img at bounding box center [725, 427] width 20 height 20
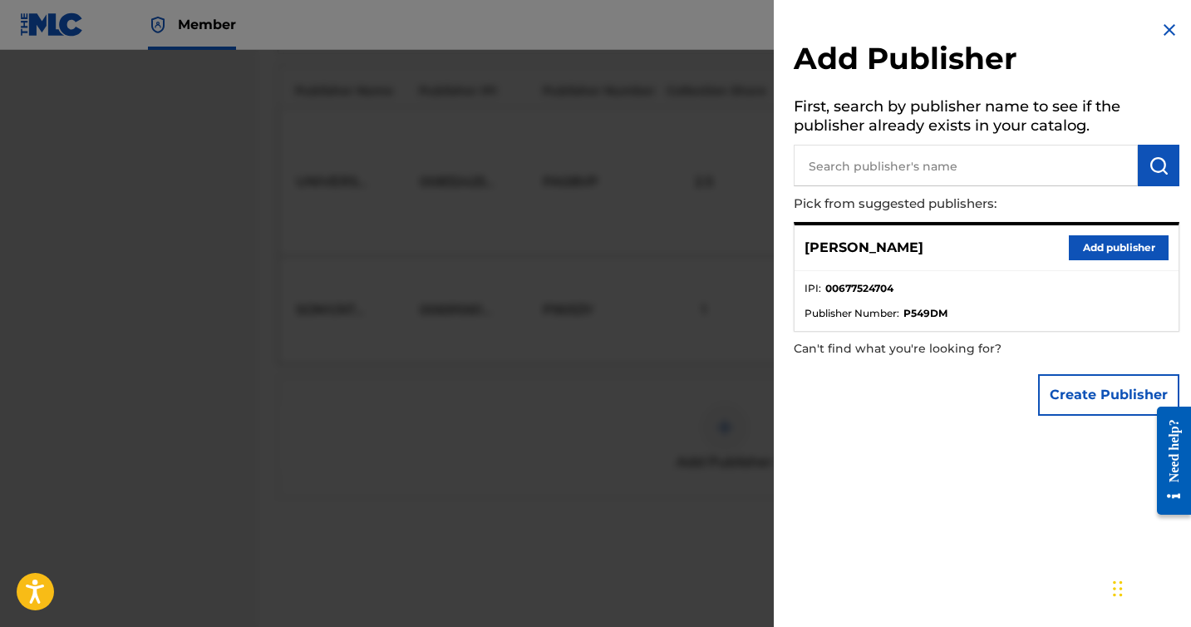
click at [1080, 244] on button "Add publisher" at bounding box center [1119, 247] width 100 height 25
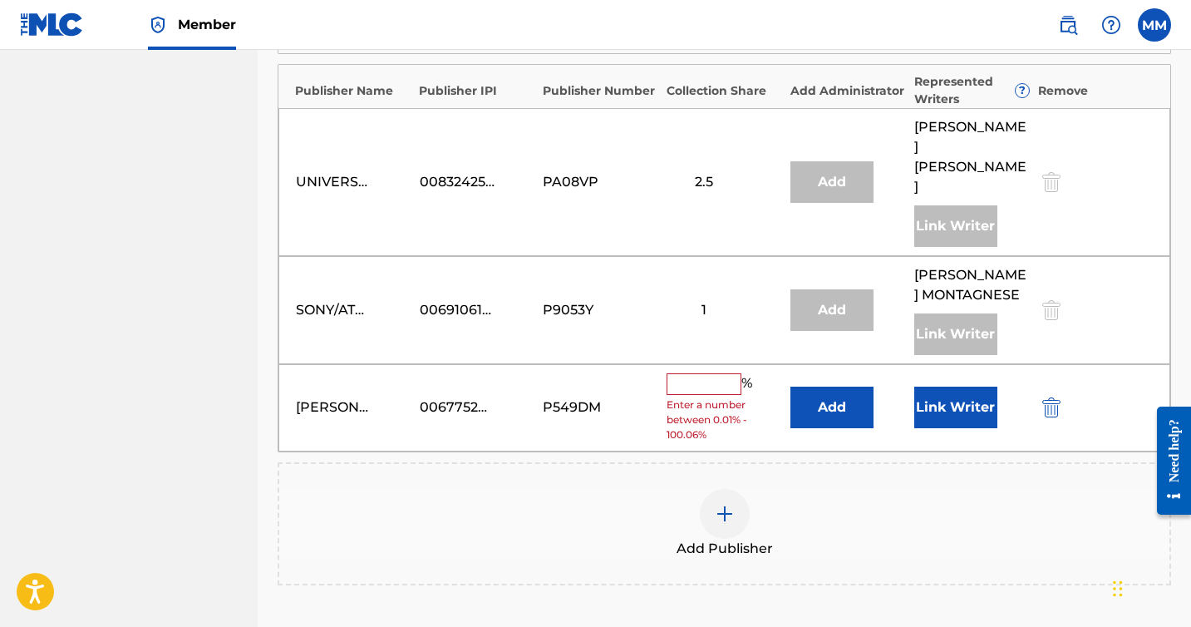
click at [727, 373] on input "text" at bounding box center [704, 384] width 75 height 22
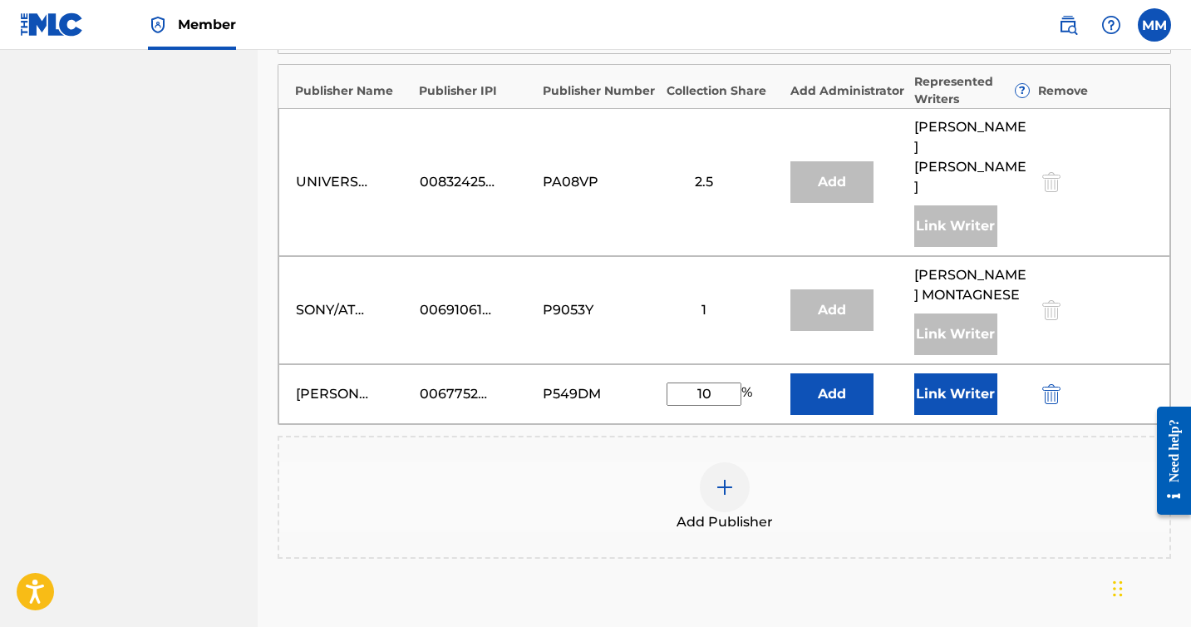
type input "10"
click at [942, 373] on button "Link Writer" at bounding box center [956, 394] width 83 height 42
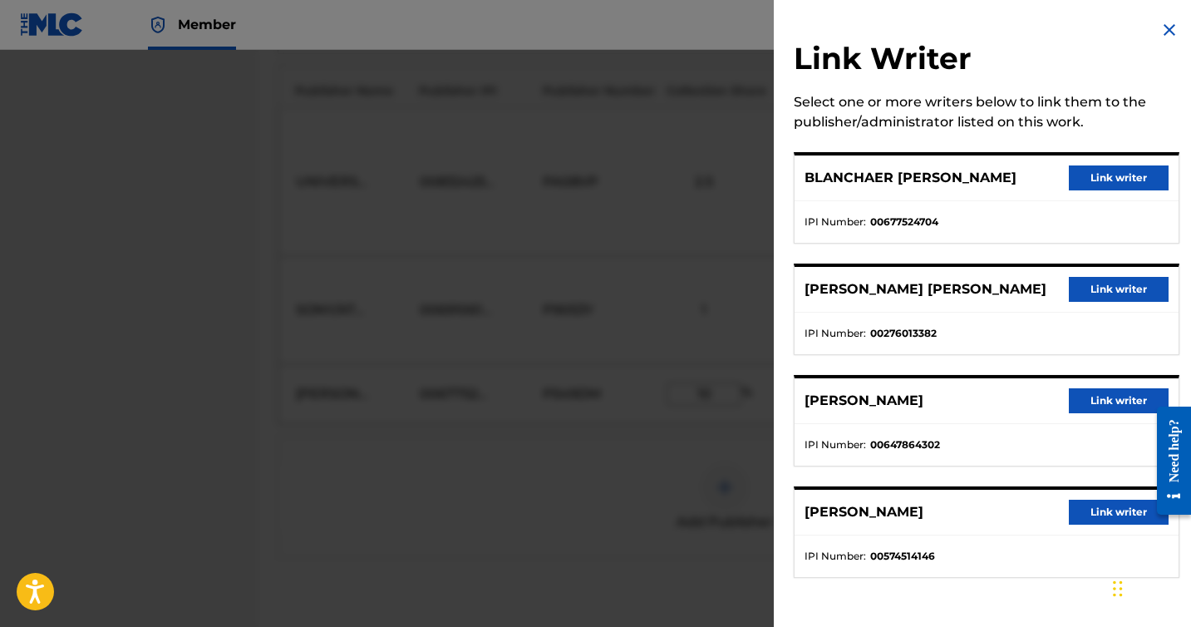
click at [1082, 181] on button "Link writer" at bounding box center [1119, 177] width 100 height 25
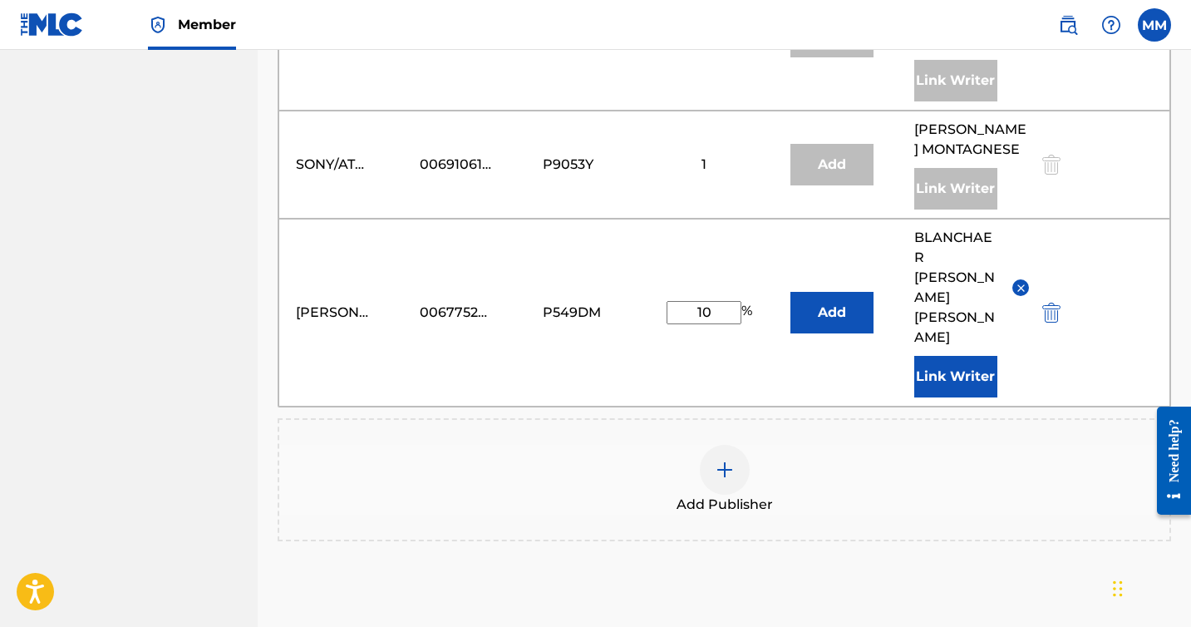
scroll to position [1564, 0]
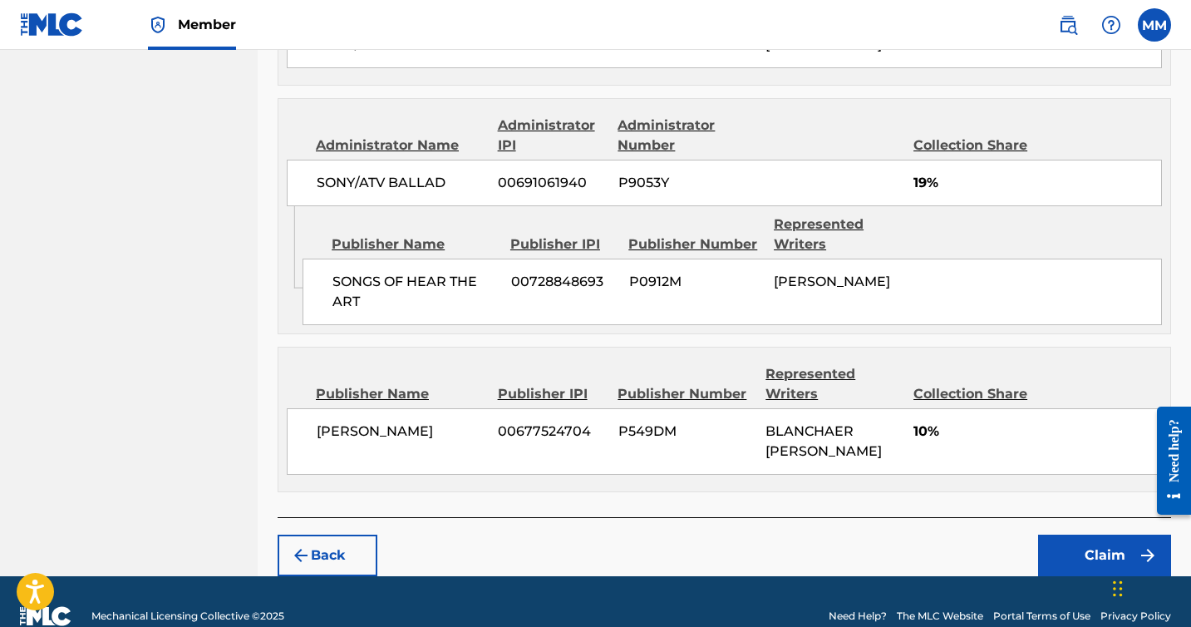
scroll to position [1879, 0]
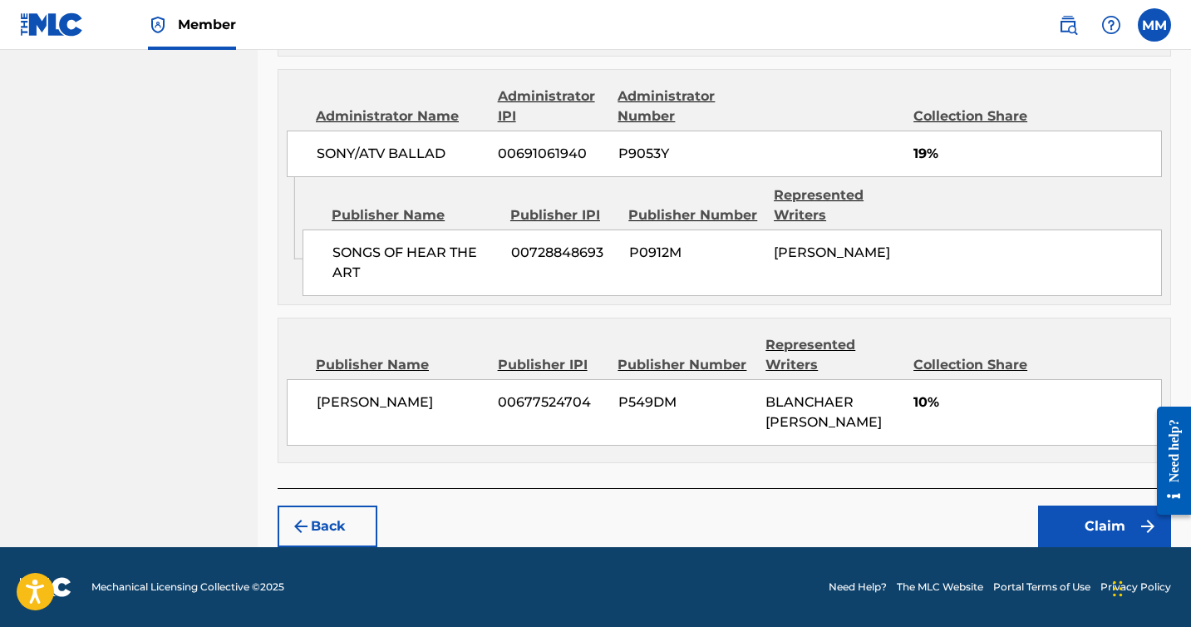
click at [1056, 526] on button "Claim" at bounding box center [1104, 527] width 133 height 42
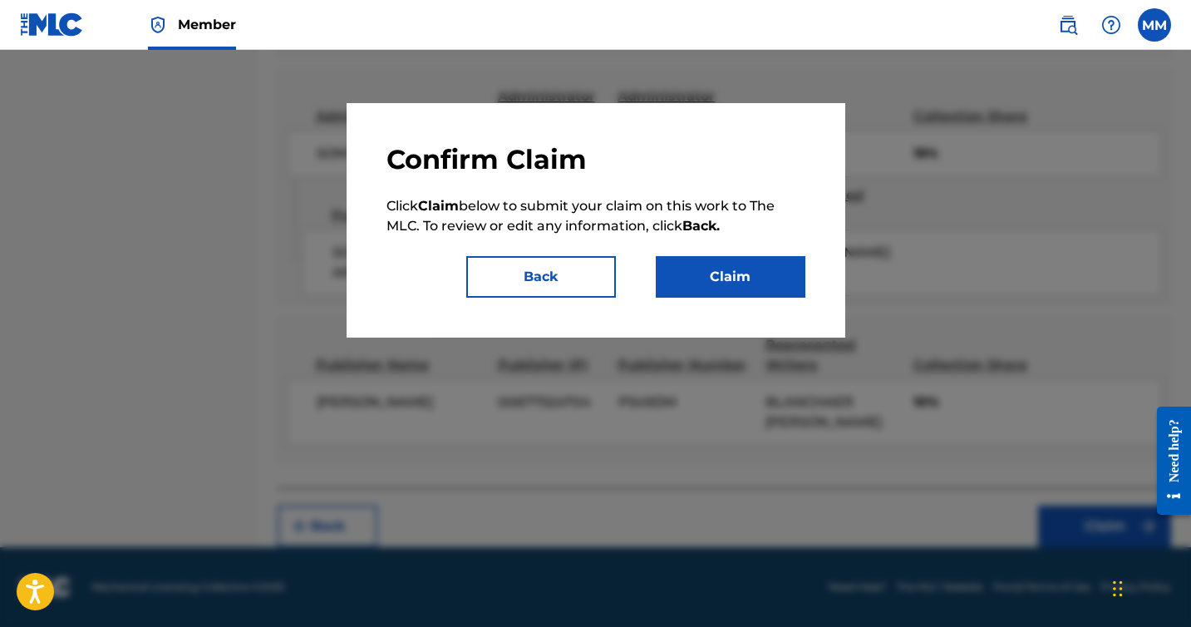
click at [673, 279] on button "Claim" at bounding box center [731, 277] width 150 height 42
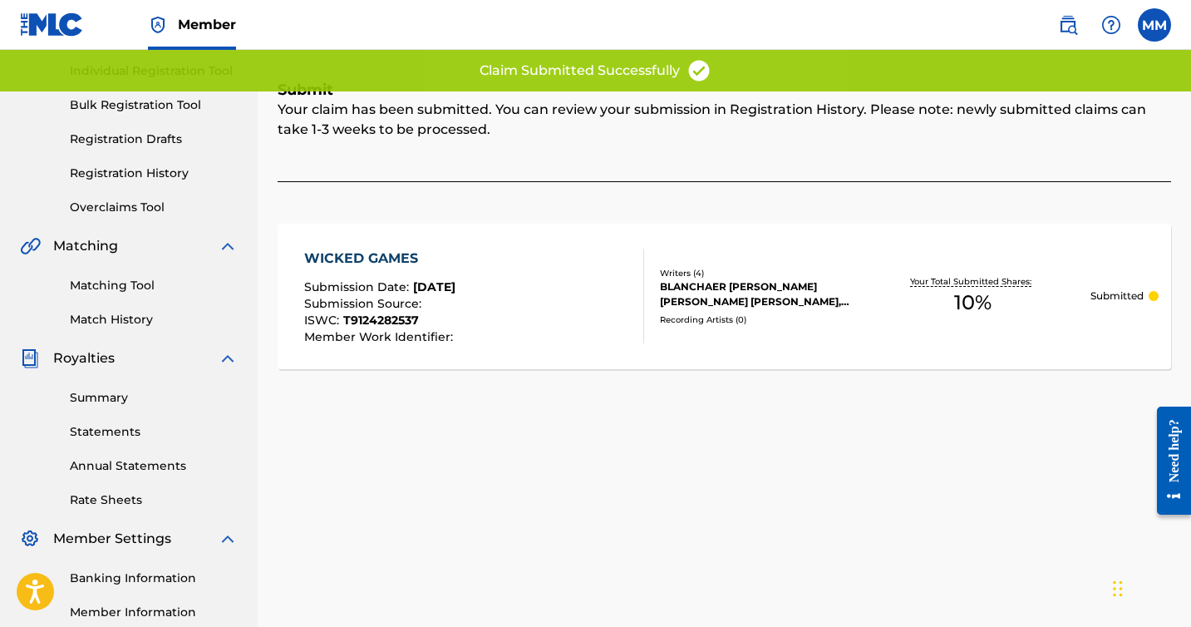
scroll to position [0, 0]
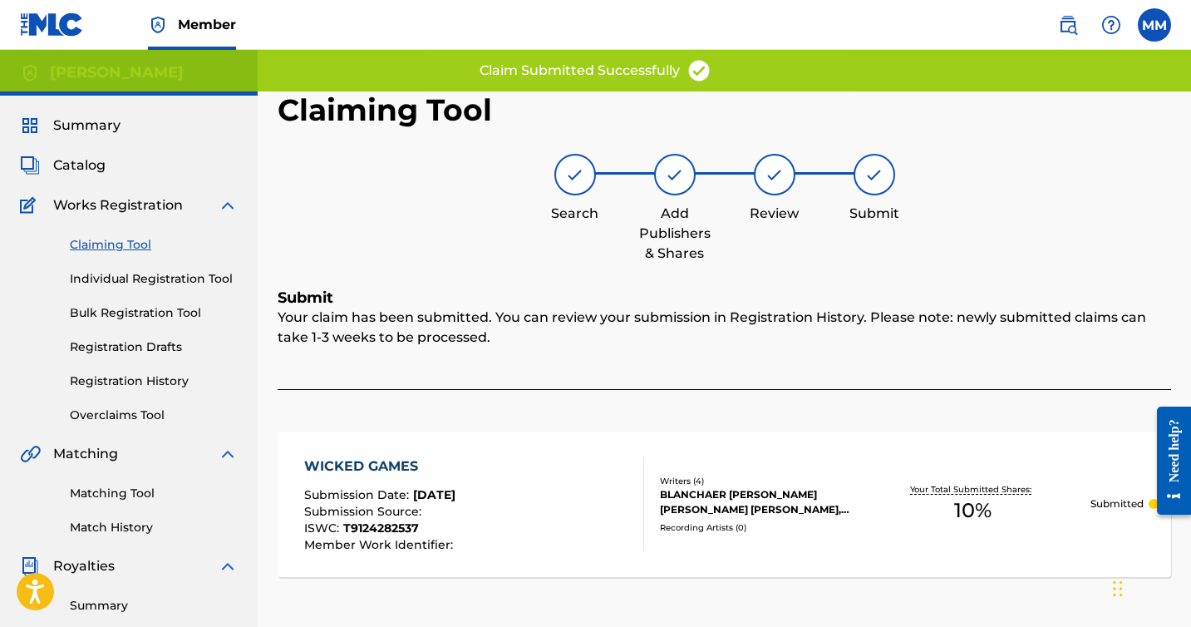
click at [87, 131] on span "Summary" at bounding box center [86, 126] width 67 height 20
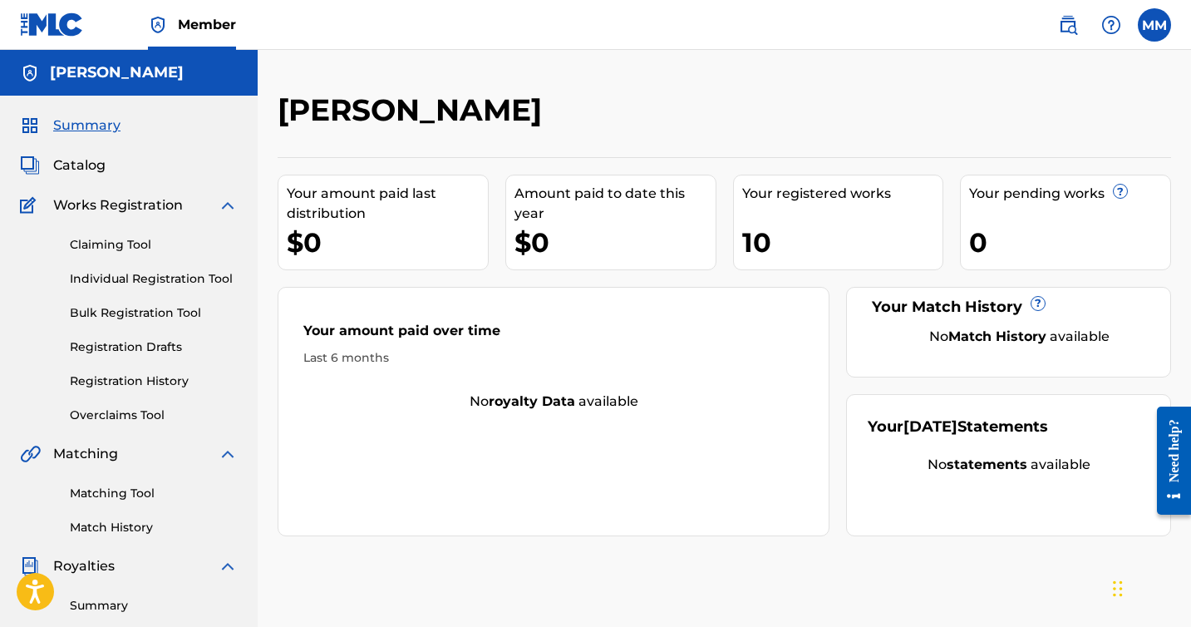
click at [1070, 231] on div "0" at bounding box center [1069, 242] width 201 height 37
click at [150, 261] on div "Claiming Tool Individual Registration Tool Bulk Registration Tool Registration …" at bounding box center [129, 319] width 218 height 209
click at [149, 247] on link "Claiming Tool" at bounding box center [154, 244] width 168 height 17
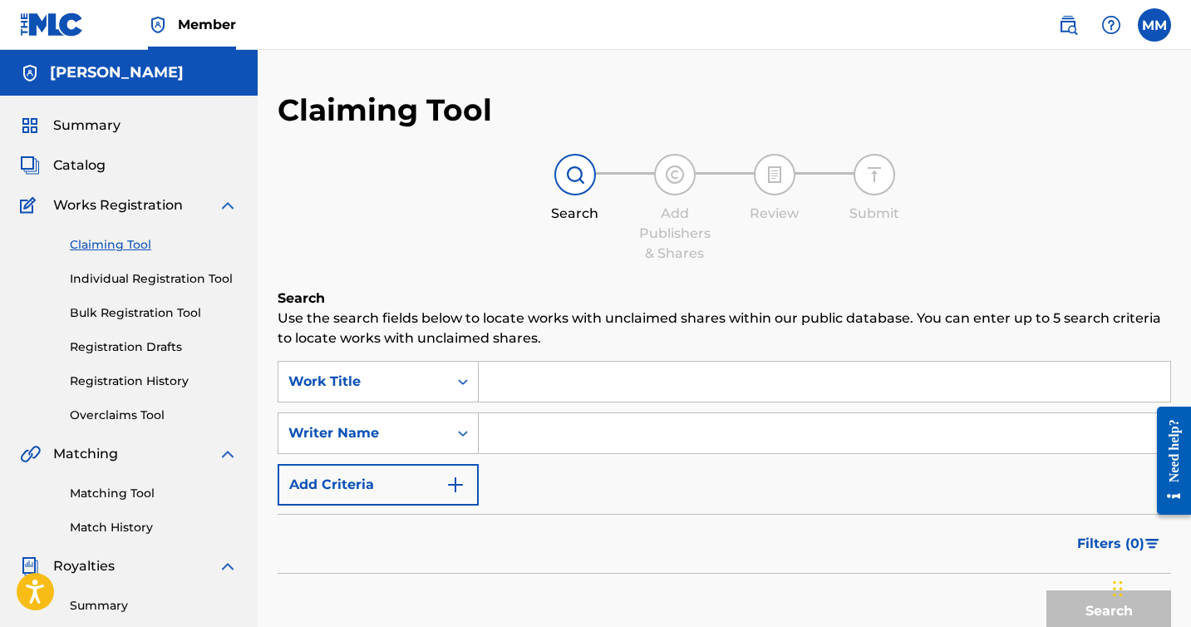
click at [594, 363] on input "Search Form" at bounding box center [825, 382] width 692 height 40
click at [588, 393] on input "Search Form" at bounding box center [825, 382] width 692 height 40
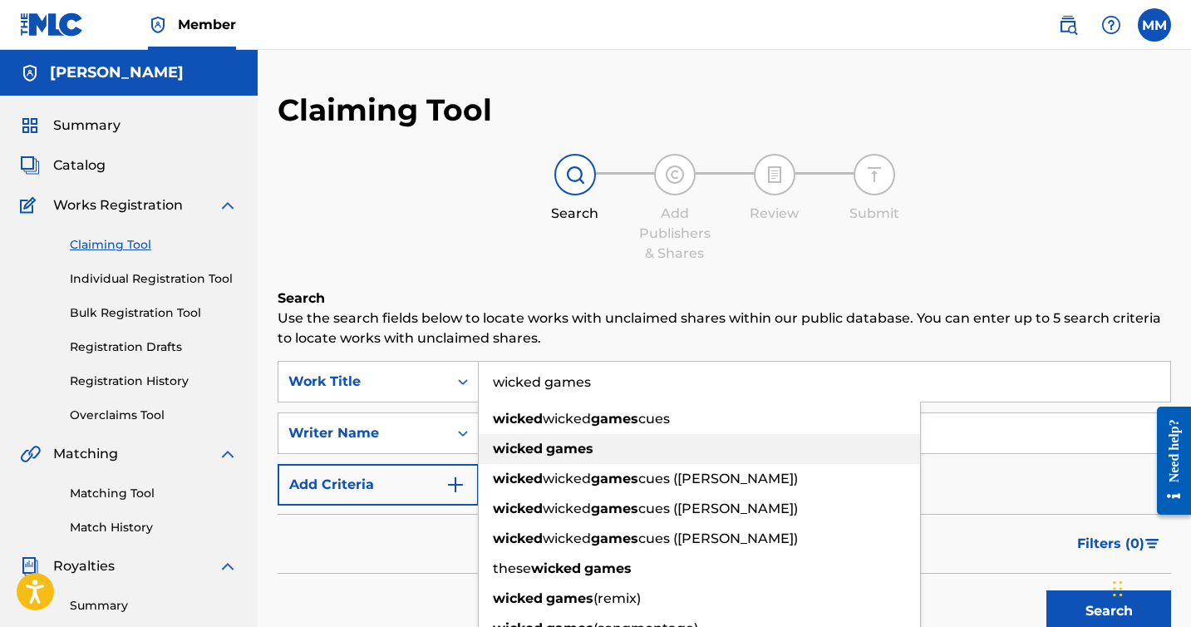
type input "wicked games"
click at [572, 447] on strong "games" at bounding box center [569, 449] width 47 height 16
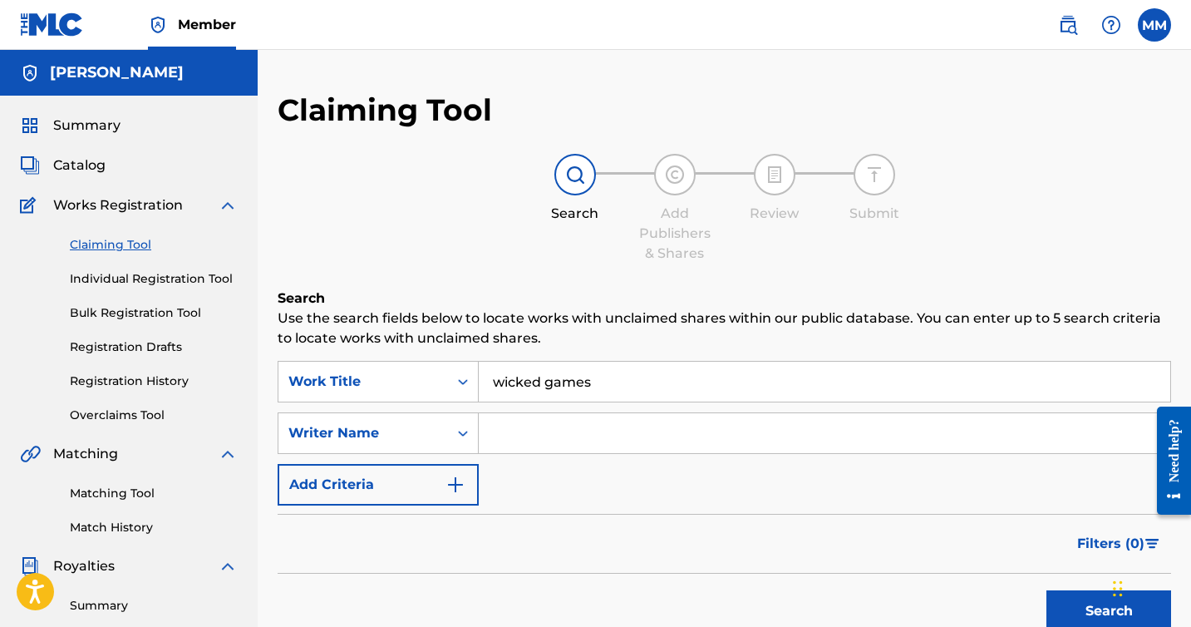
click at [565, 438] on input "Search Form" at bounding box center [825, 433] width 692 height 40
type input "[PERSON_NAME]"
click at [1047, 590] on button "Search" at bounding box center [1109, 611] width 125 height 42
click at [592, 387] on input "wicked games" at bounding box center [825, 382] width 692 height 40
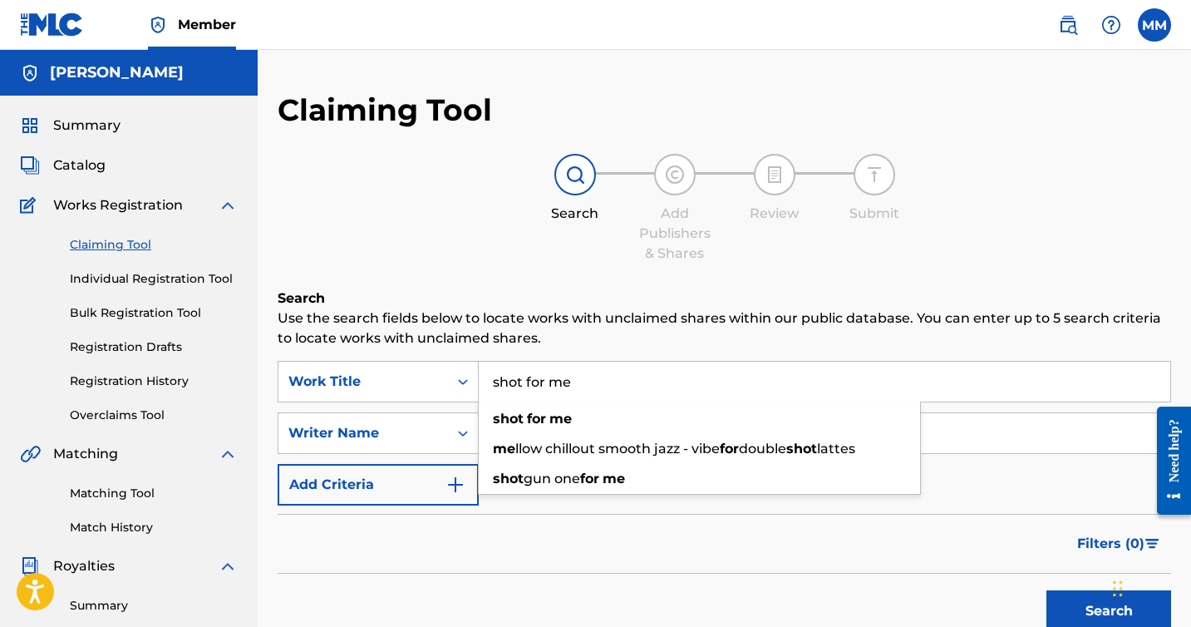
type input "shot for me"
click at [1047, 590] on button "Search" at bounding box center [1109, 611] width 125 height 42
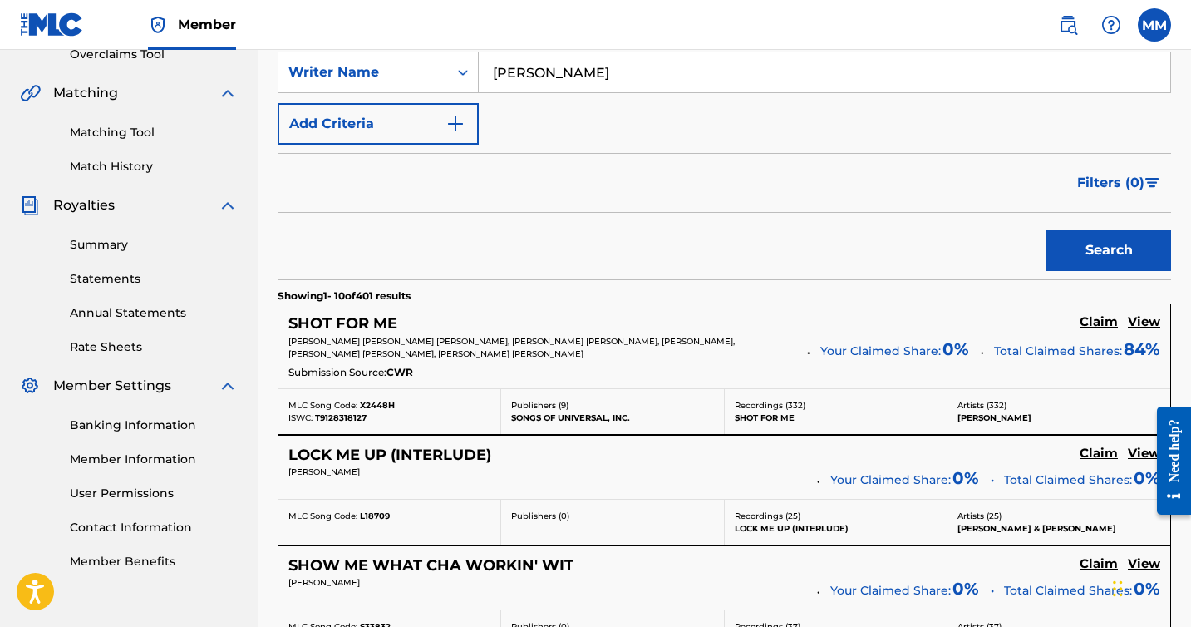
scroll to position [363, 0]
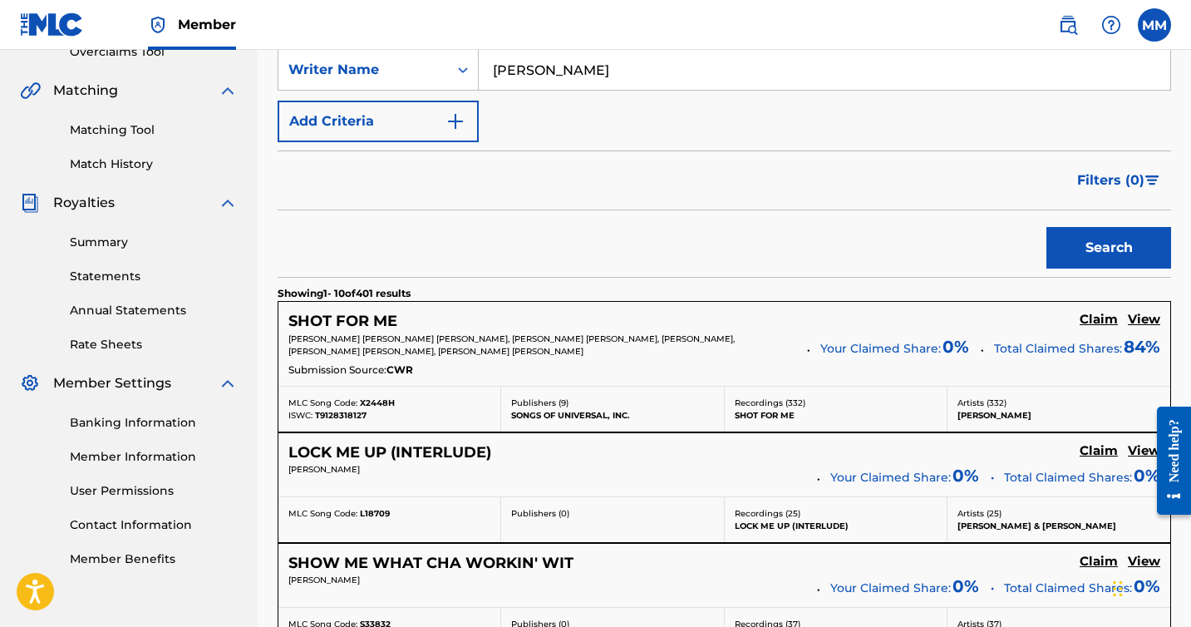
click at [1087, 320] on h5 "Claim" at bounding box center [1099, 320] width 38 height 16
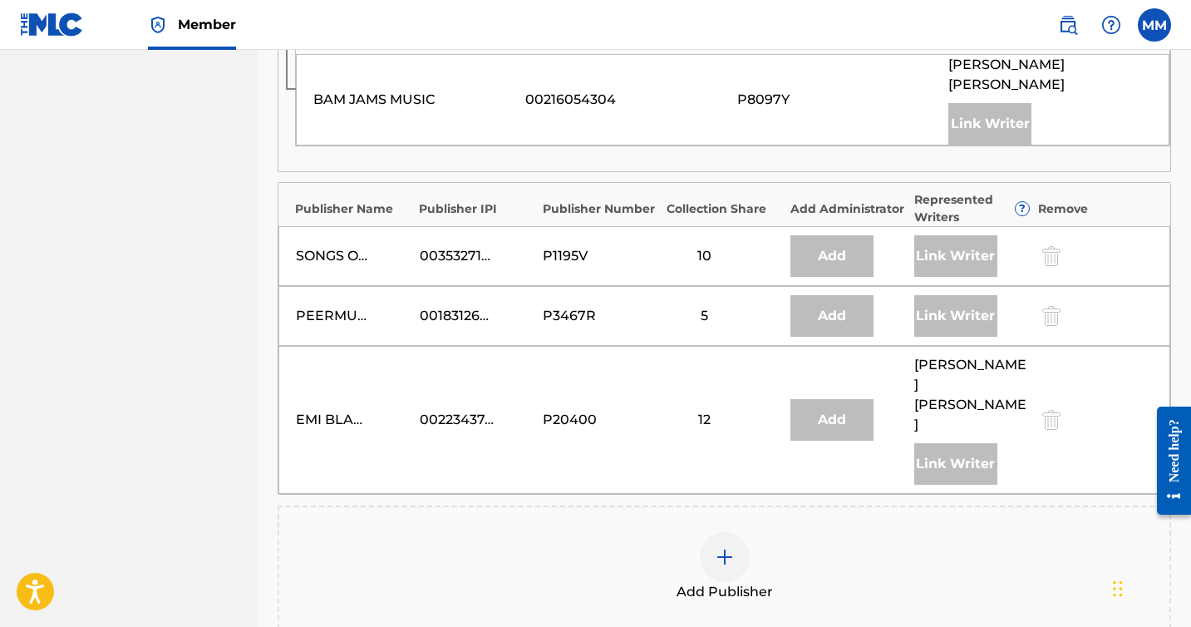
scroll to position [1066, 0]
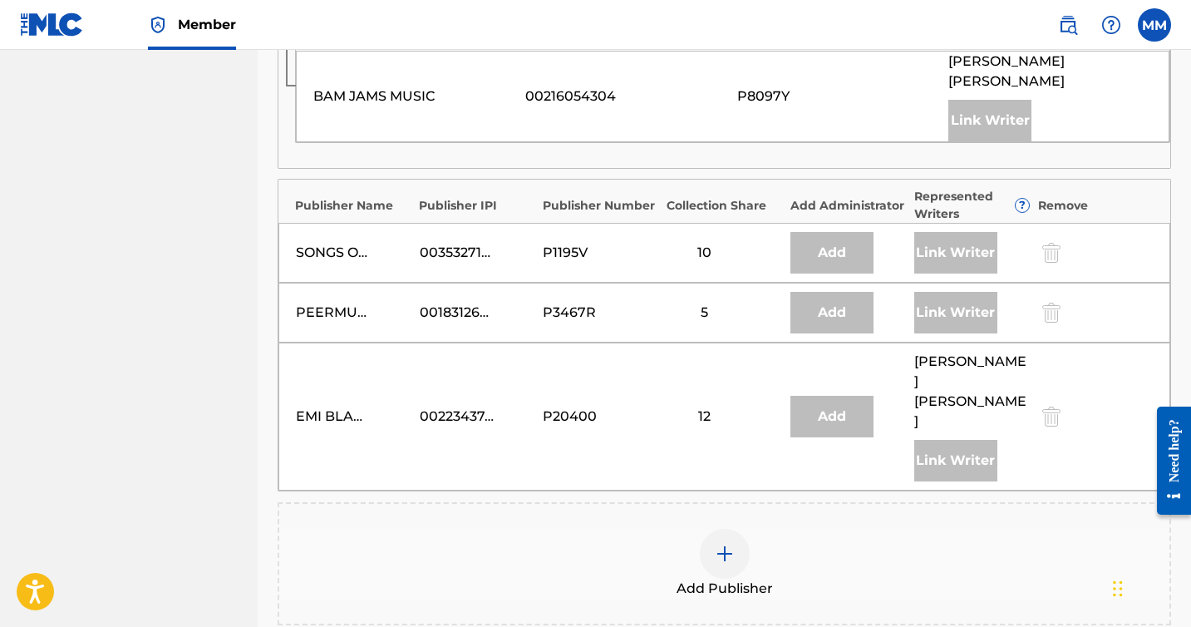
click at [714, 529] on div at bounding box center [725, 554] width 50 height 50
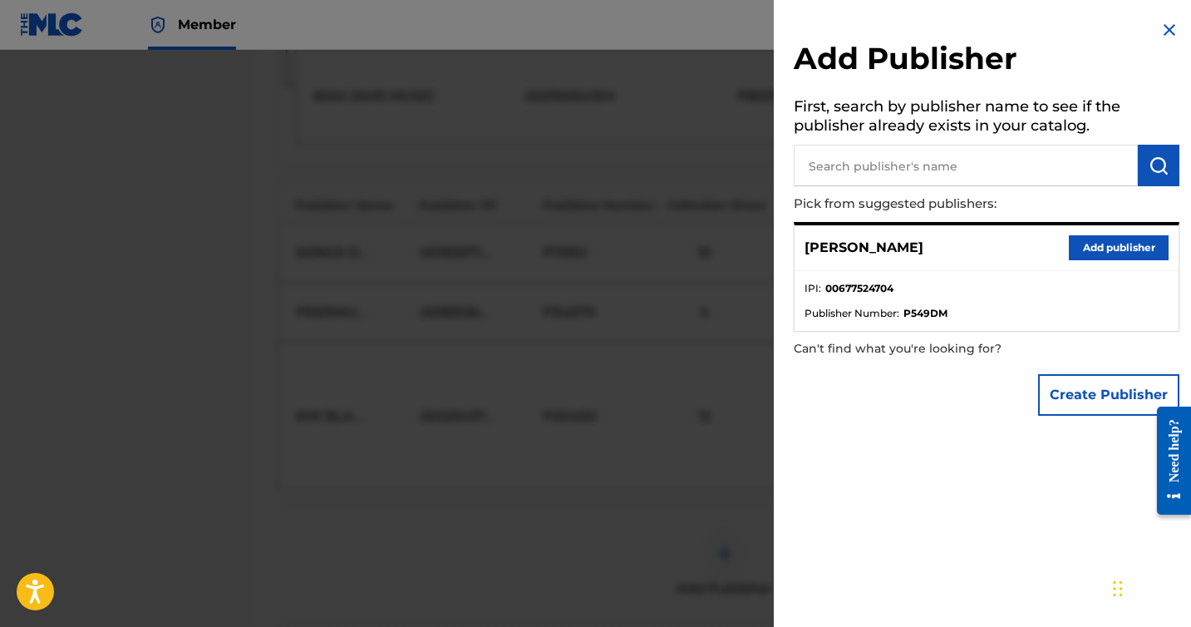
click at [1117, 244] on button "Add publisher" at bounding box center [1119, 247] width 100 height 25
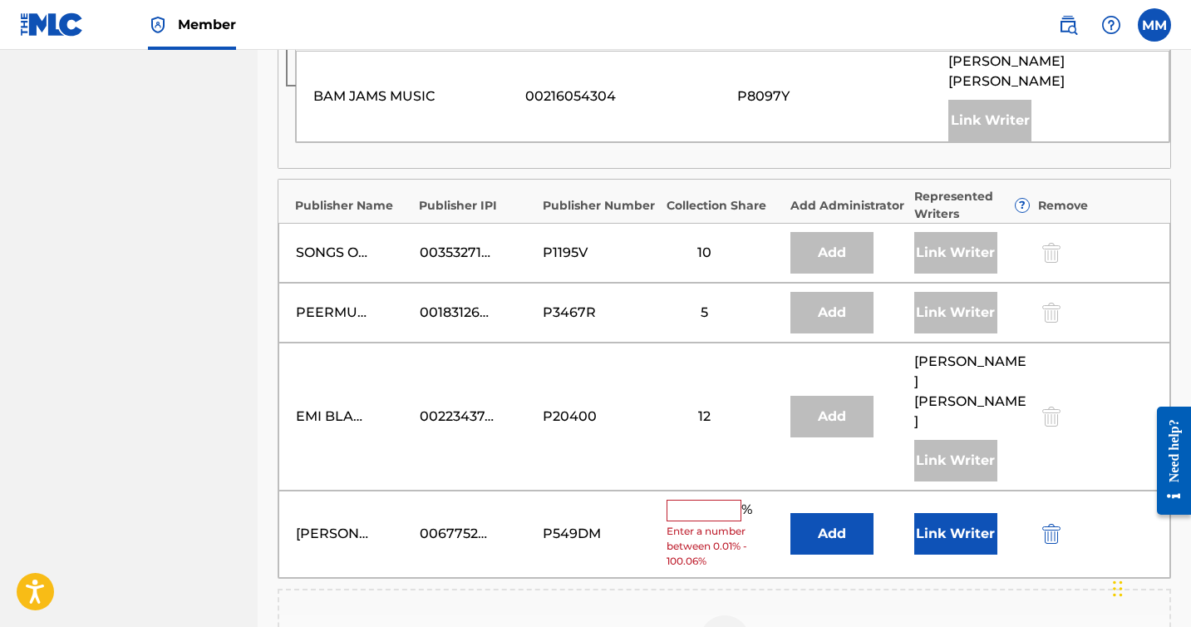
click at [720, 500] on input "text" at bounding box center [704, 511] width 75 height 22
type input "2"
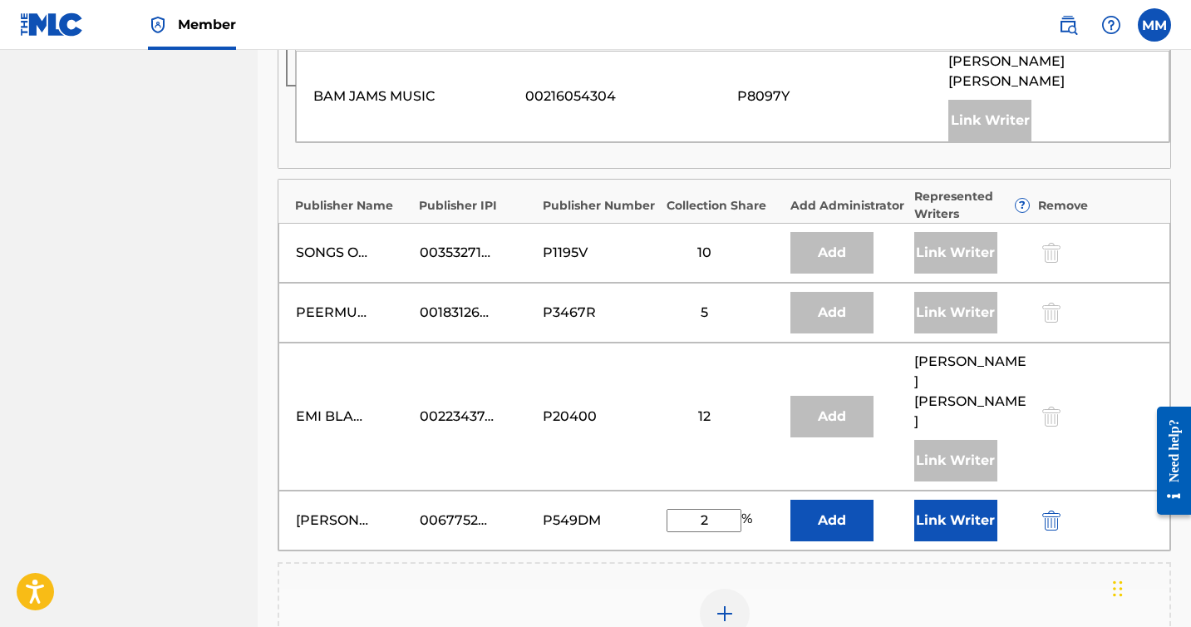
click at [953, 500] on button "Link Writer" at bounding box center [956, 521] width 83 height 42
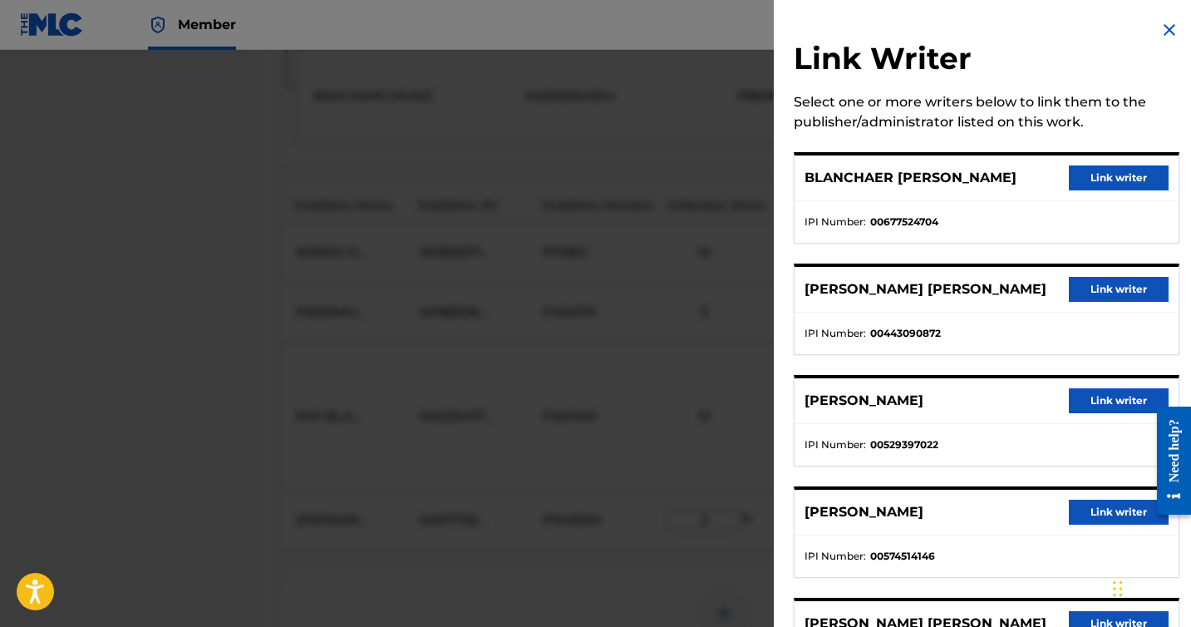
click at [1073, 185] on button "Link writer" at bounding box center [1119, 177] width 100 height 25
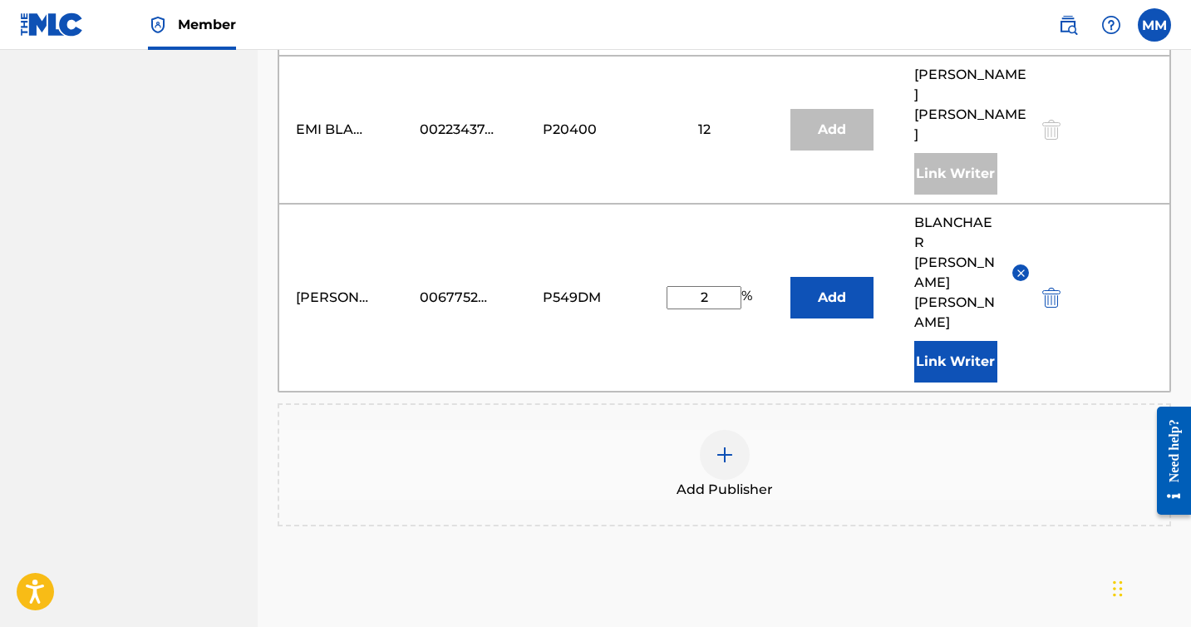
scroll to position [1400, 0]
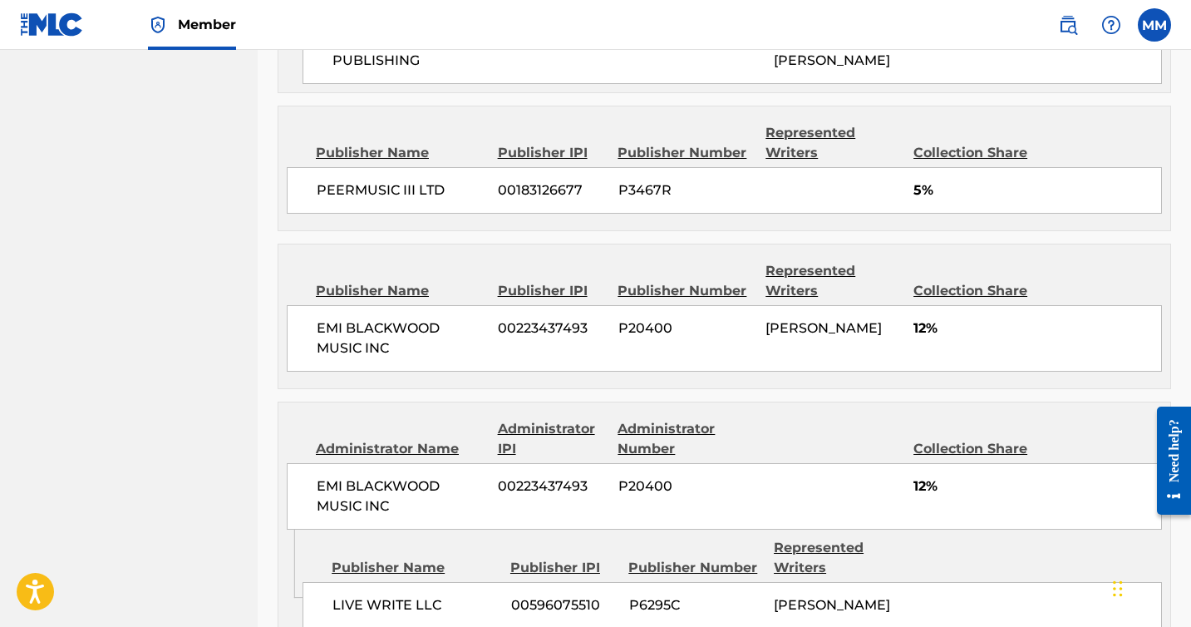
scroll to position [1842, 0]
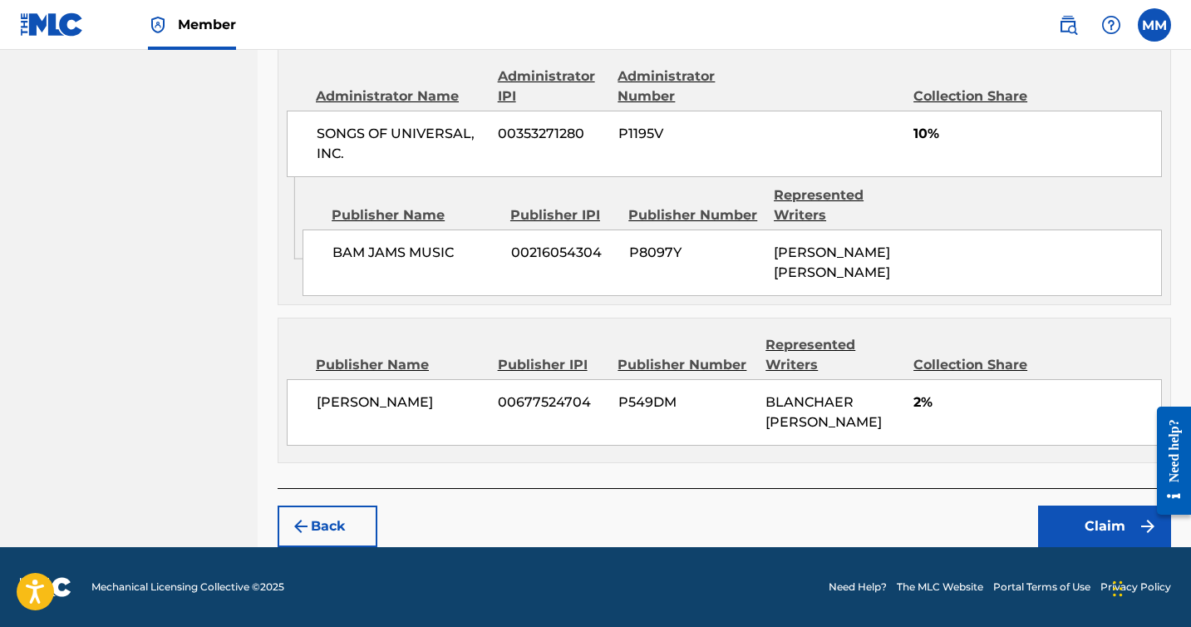
click at [1098, 523] on button "Claim" at bounding box center [1104, 527] width 133 height 42
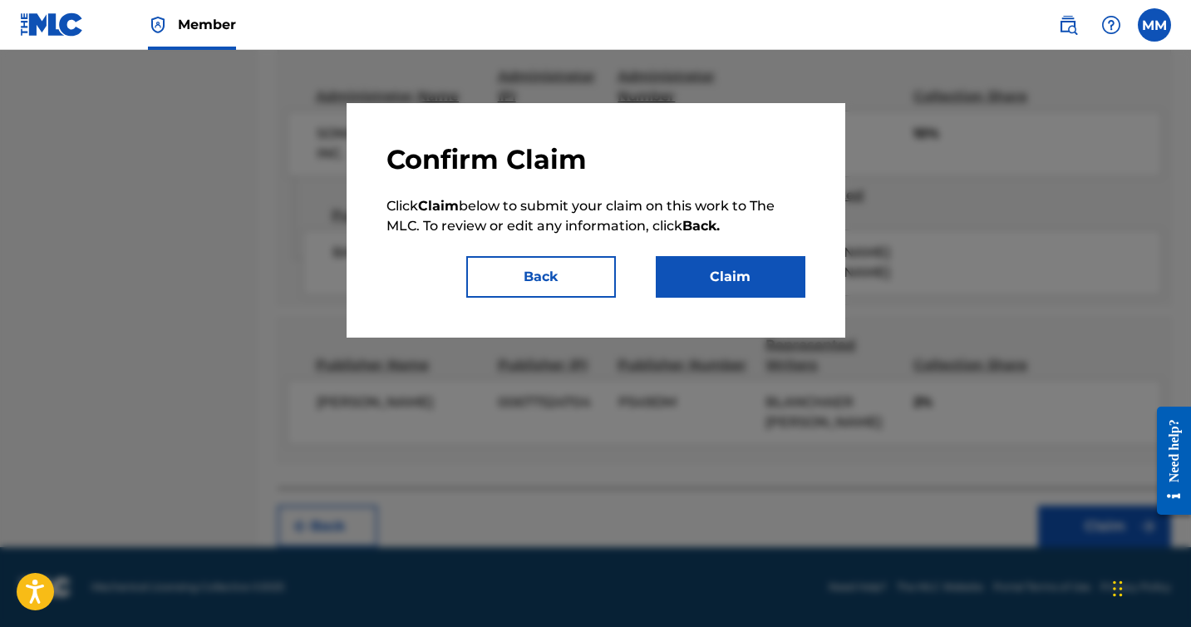
click at [732, 284] on button "Claim" at bounding box center [731, 277] width 150 height 42
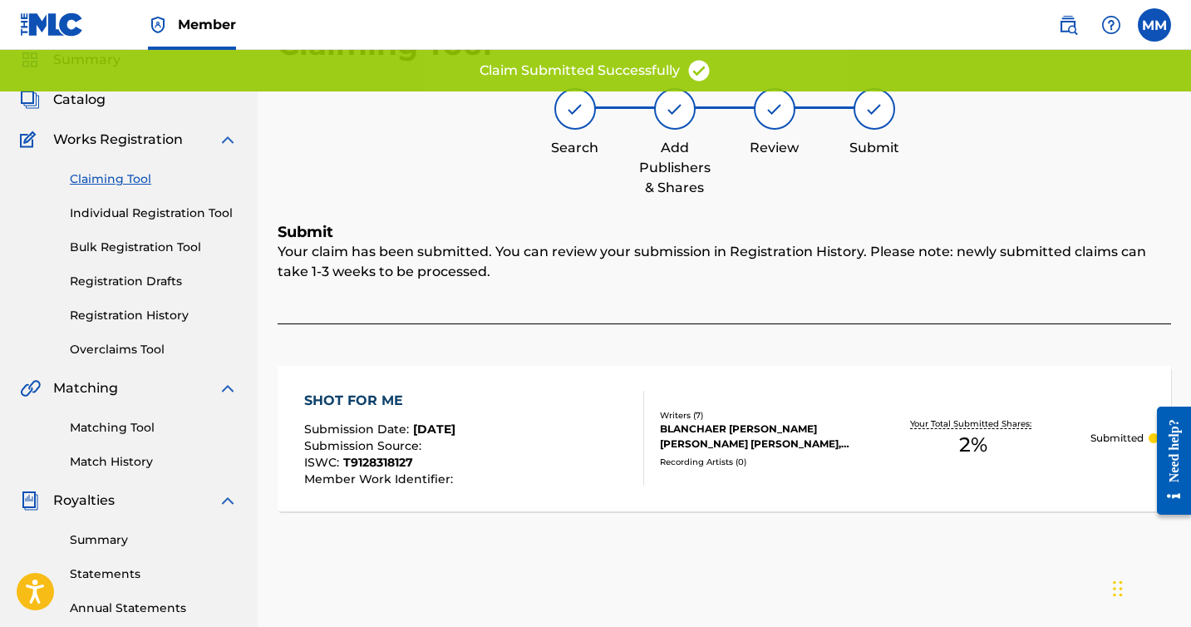
scroll to position [0, 0]
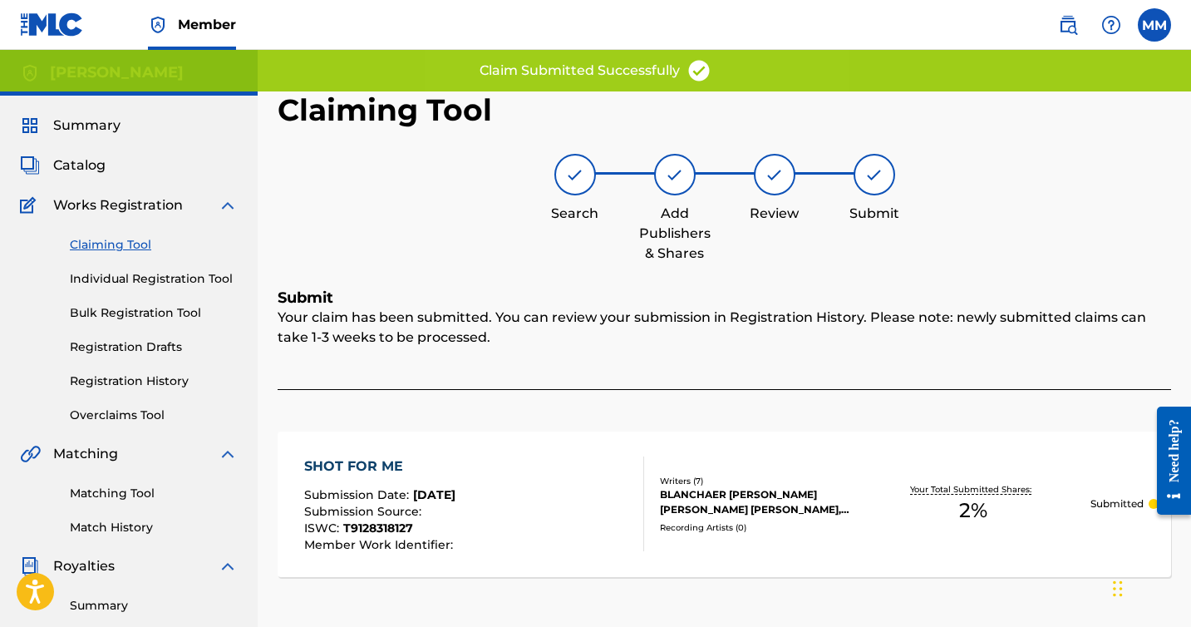
click at [99, 243] on link "Claiming Tool" at bounding box center [154, 244] width 168 height 17
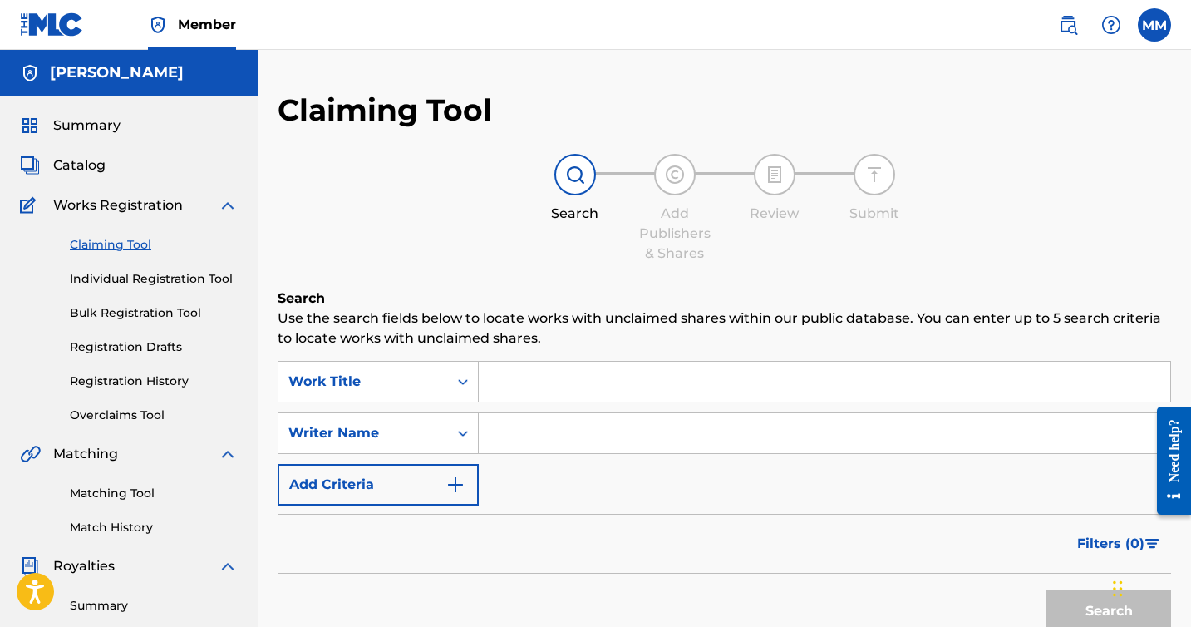
click at [516, 249] on div "Search Add Publishers & Shares Review Submit" at bounding box center [725, 209] width 894 height 110
click at [442, 186] on div "Search Add Publishers & Shares Review Submit" at bounding box center [725, 209] width 894 height 110
